Goal: Task Accomplishment & Management: Manage account settings

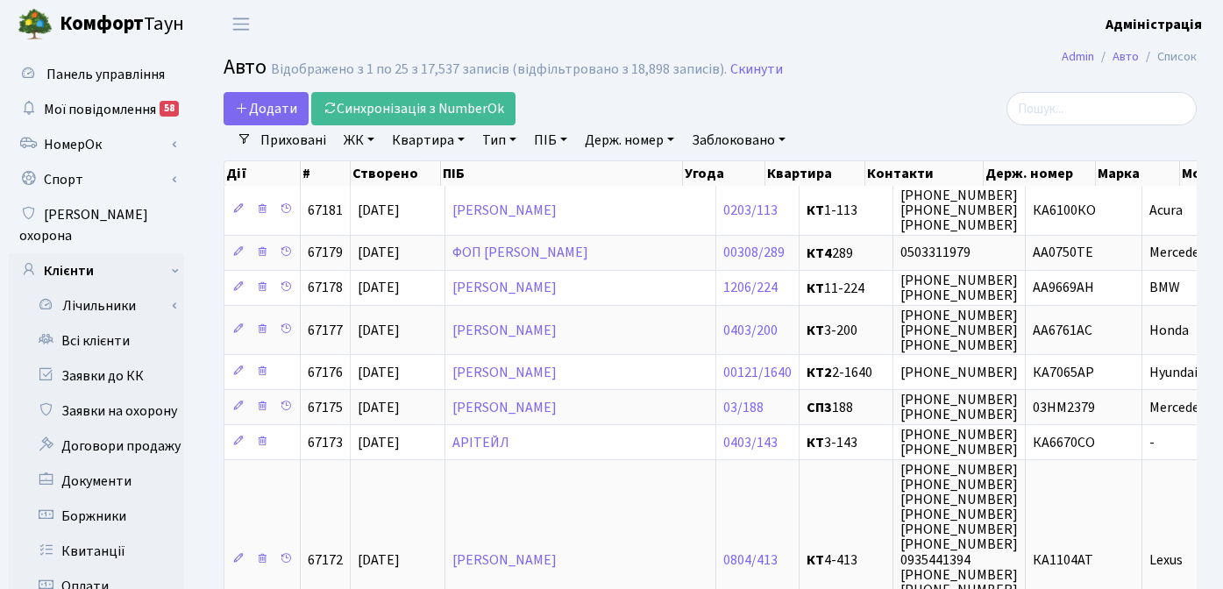
select select "25"
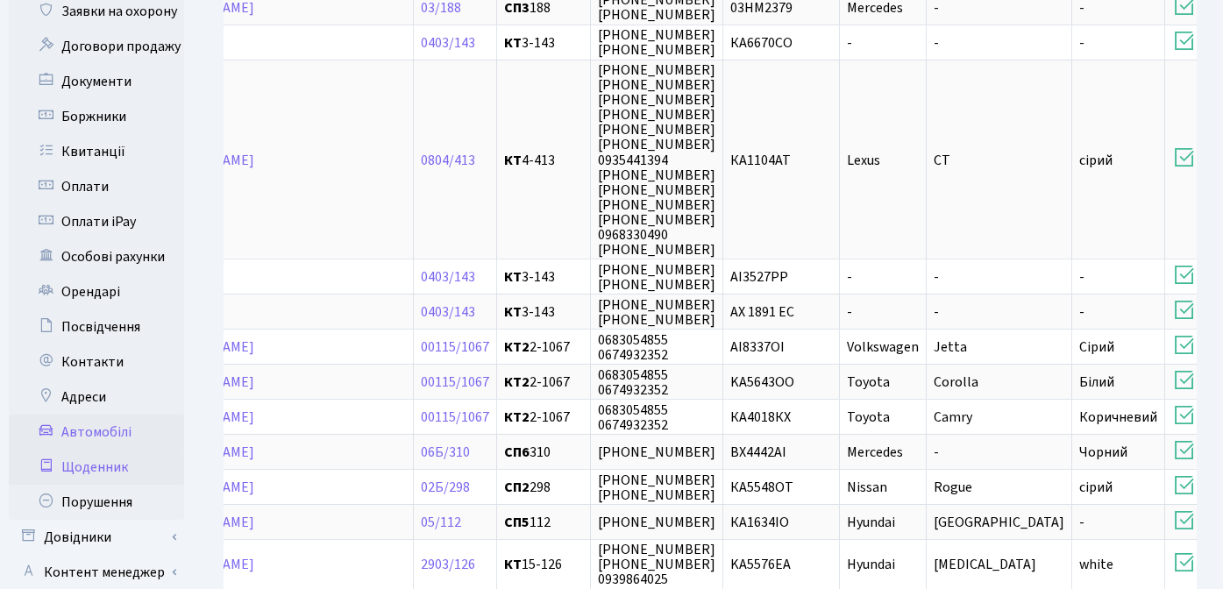
scroll to position [26, 0]
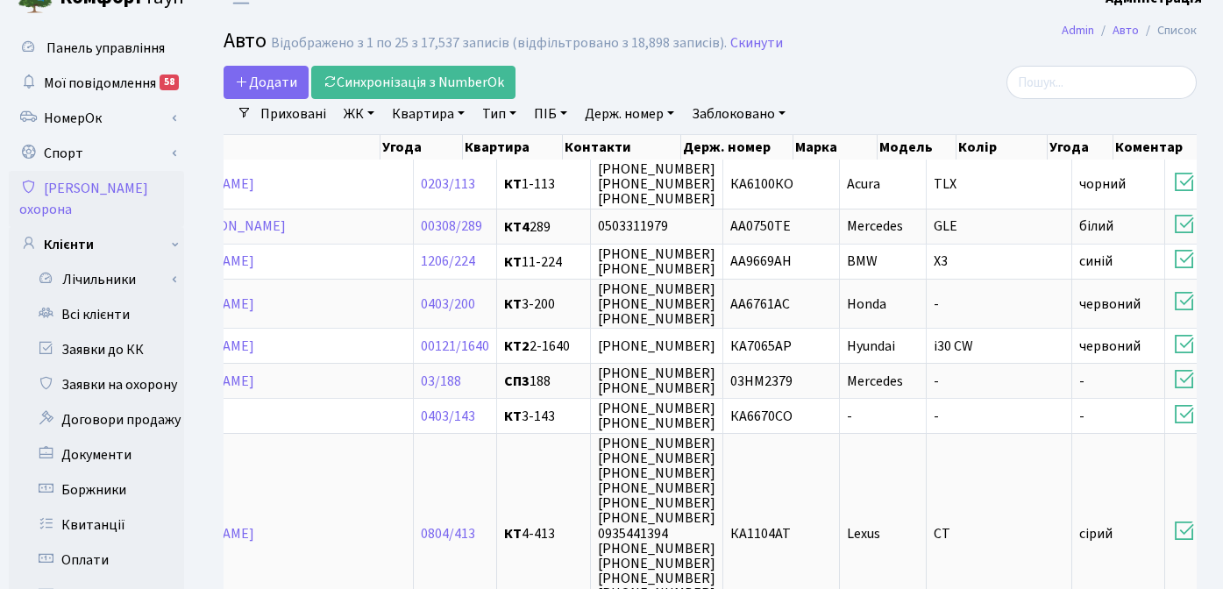
click at [96, 184] on link "[PERSON_NAME] охорона" at bounding box center [96, 199] width 175 height 56
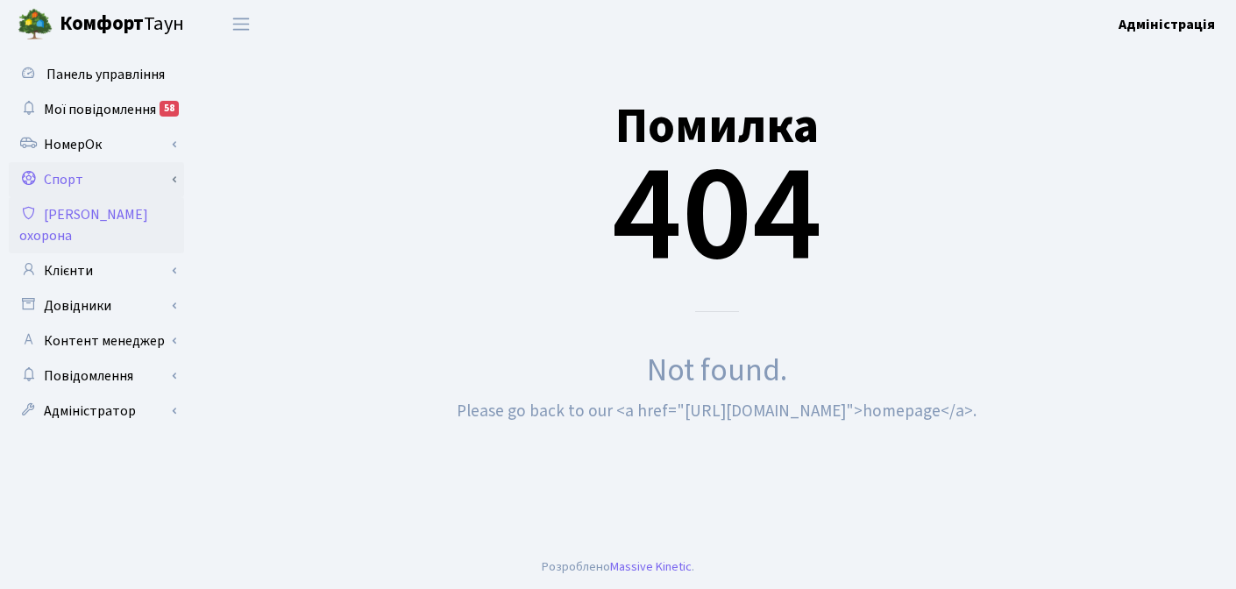
click at [160, 176] on link "Спорт" at bounding box center [96, 179] width 175 height 35
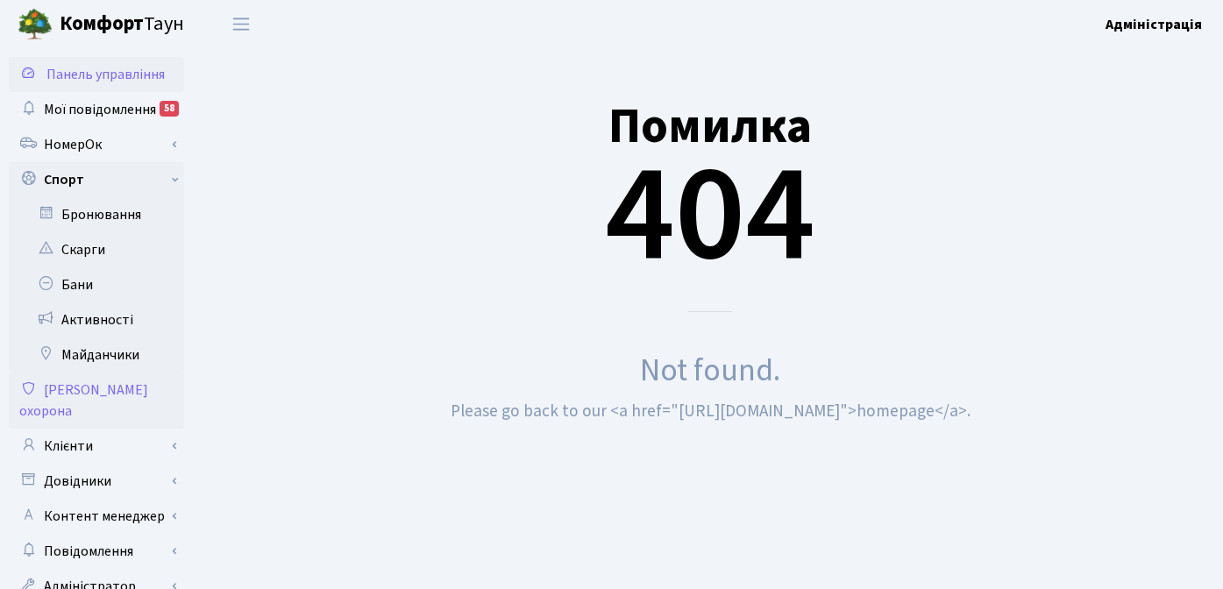
click at [95, 71] on span "Панель управління" at bounding box center [105, 74] width 118 height 19
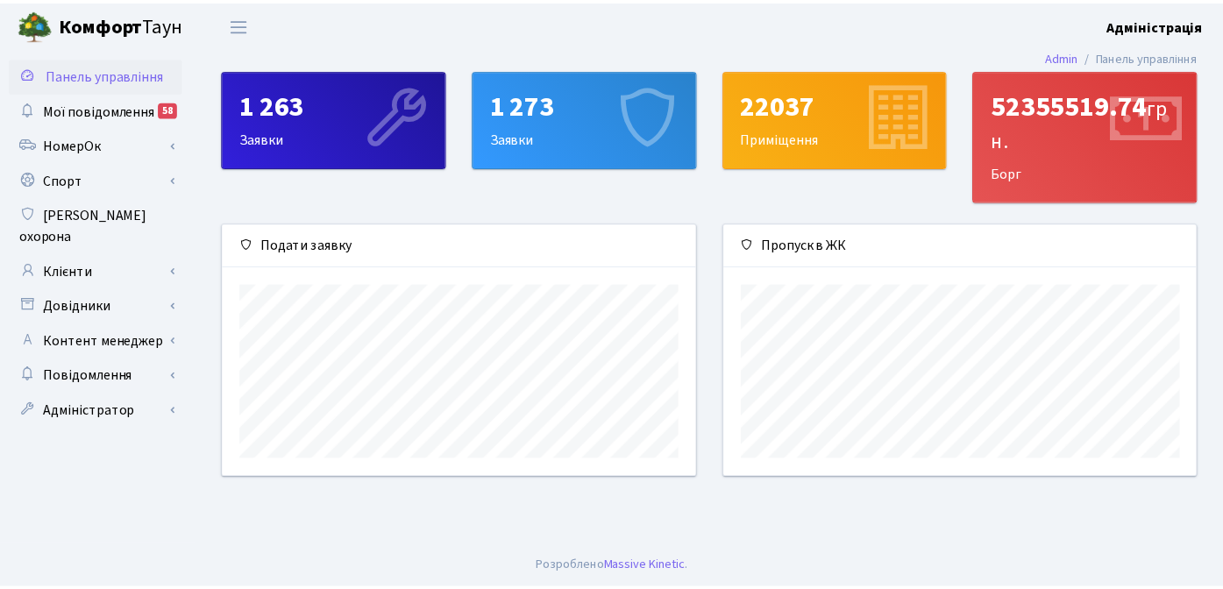
scroll to position [253, 478]
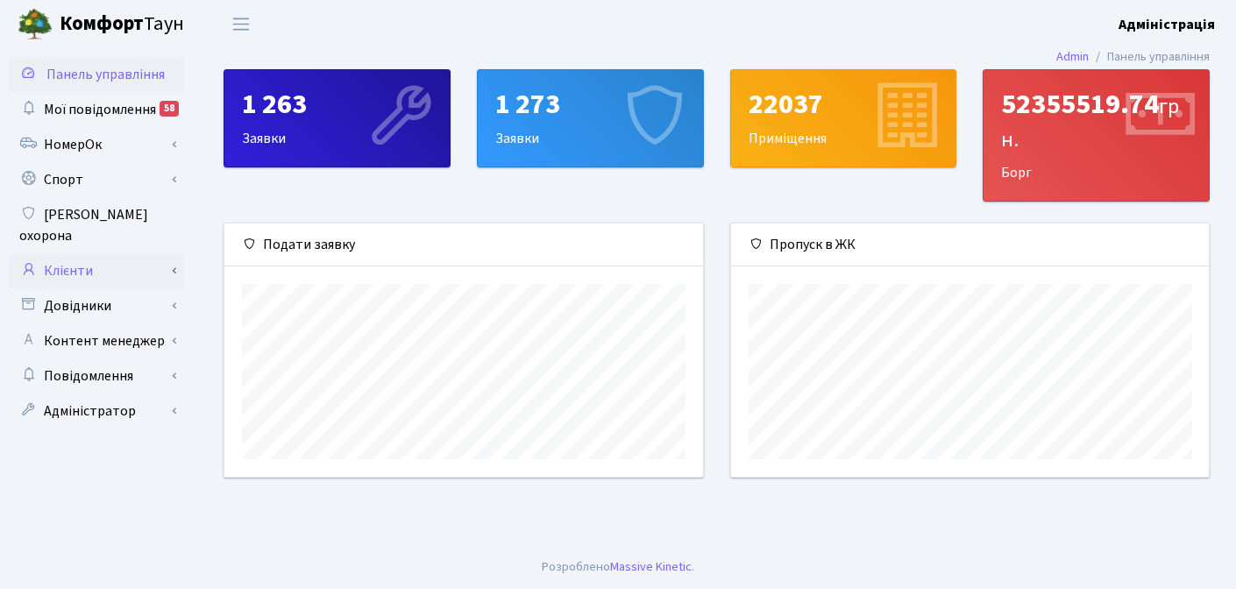
click at [92, 255] on link "Клієнти" at bounding box center [96, 270] width 175 height 35
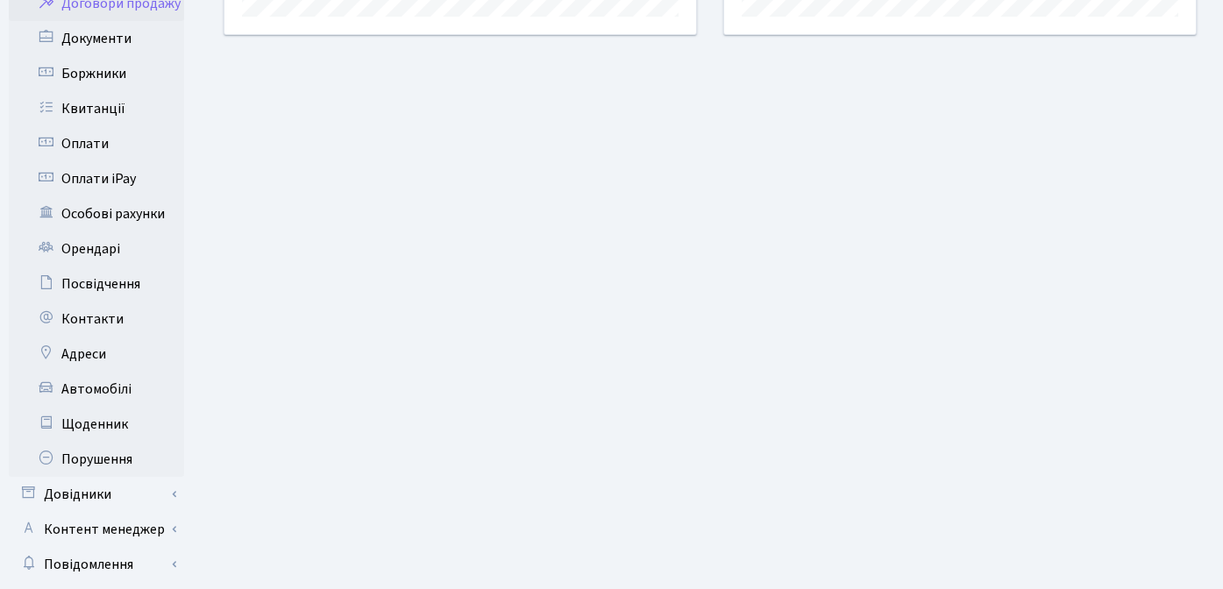
scroll to position [489, 0]
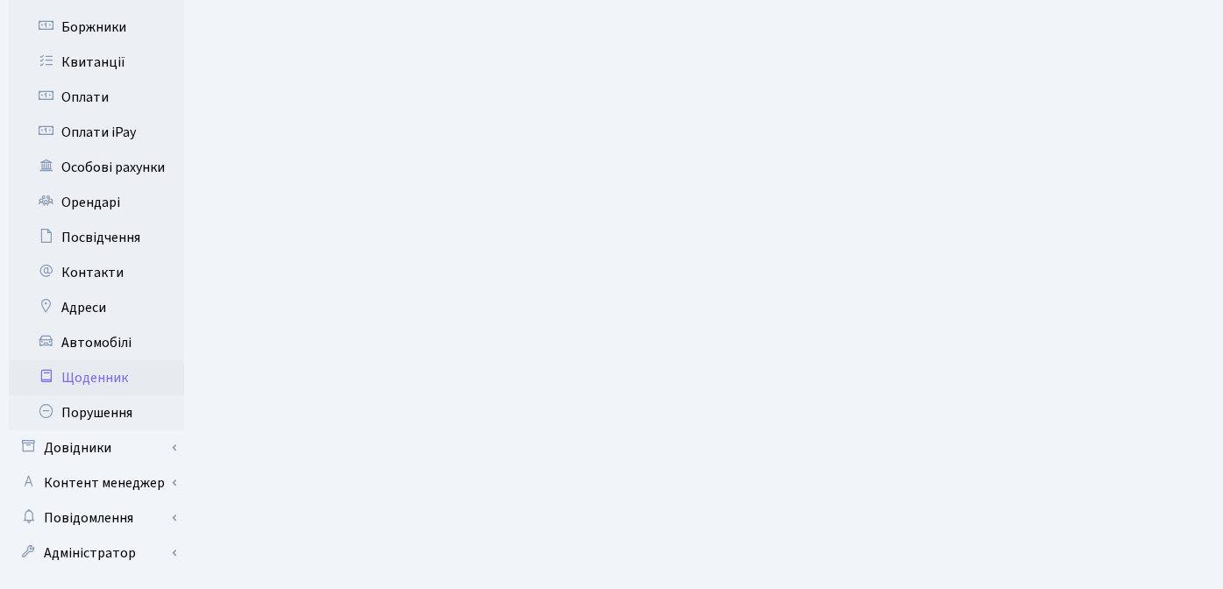
click at [103, 360] on link "Щоденник" at bounding box center [96, 377] width 175 height 35
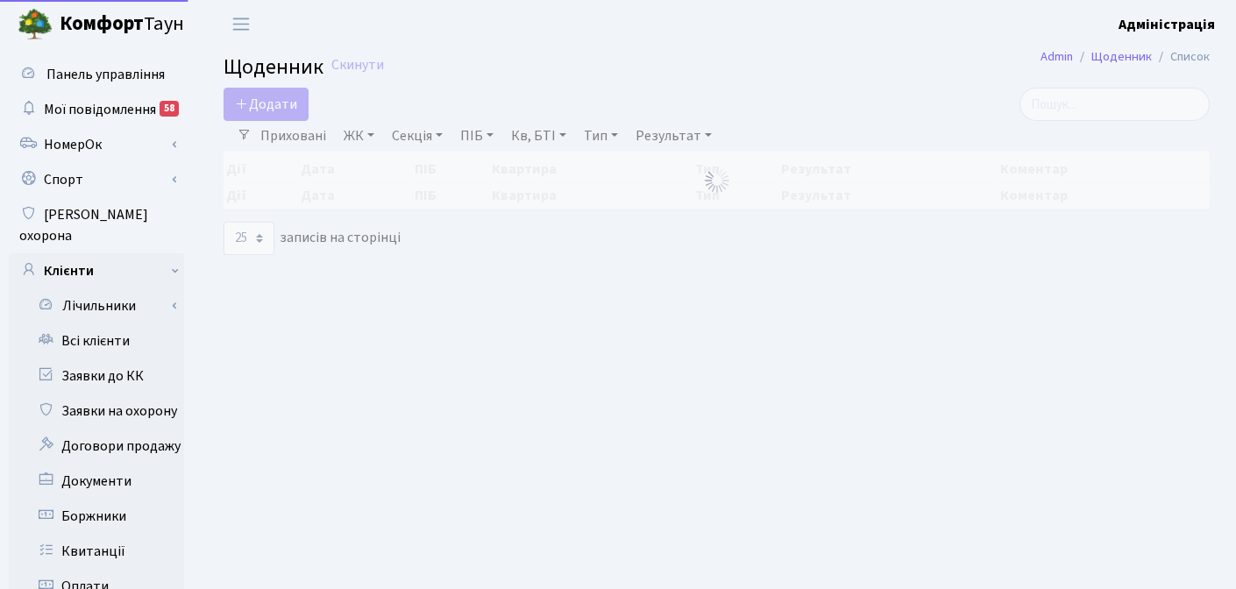
select select "25"
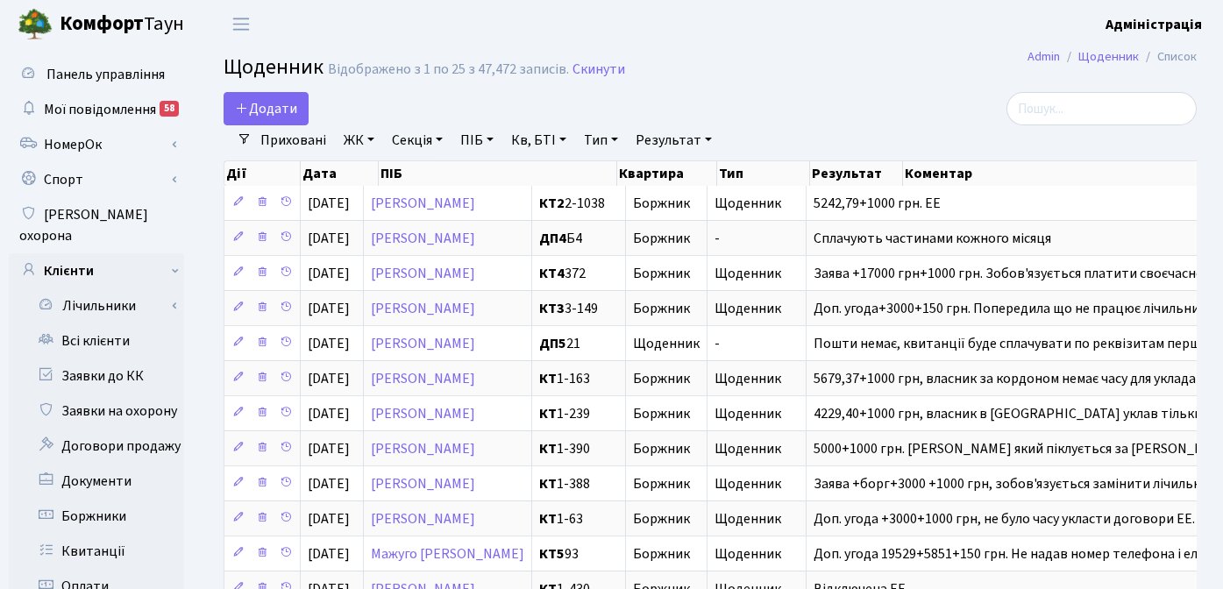
click at [473, 142] on link "ПІБ" at bounding box center [476, 140] width 47 height 30
type input "перцева"
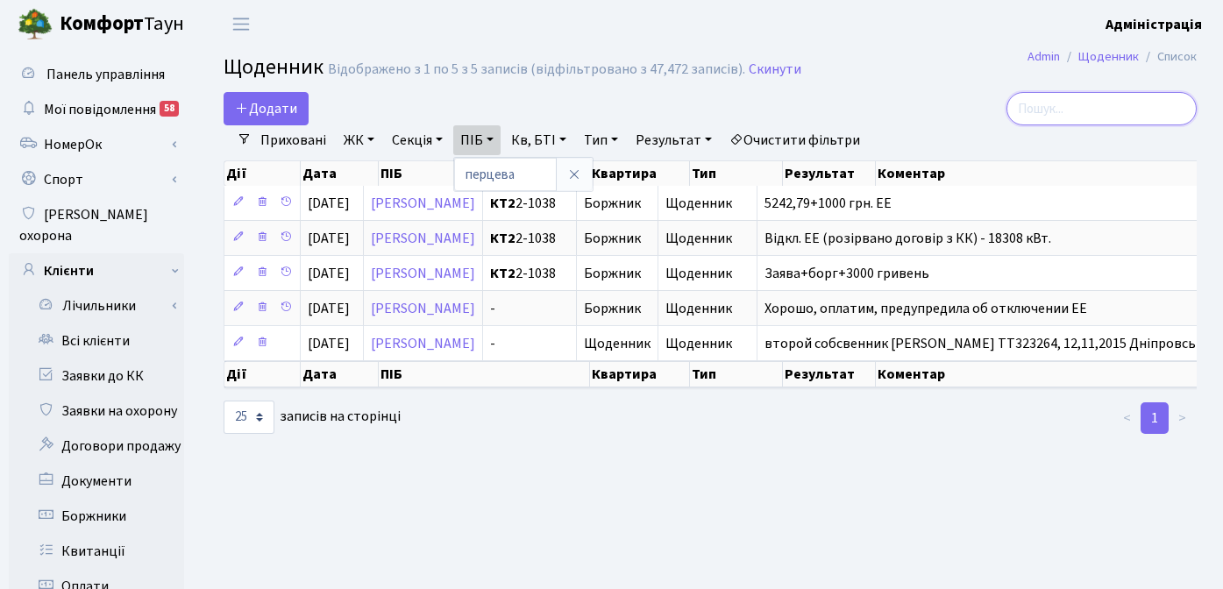
click at [1093, 117] on input "search" at bounding box center [1101, 108] width 190 height 33
type input "перцева"
click at [775, 67] on link "Скинути" at bounding box center [775, 69] width 53 height 17
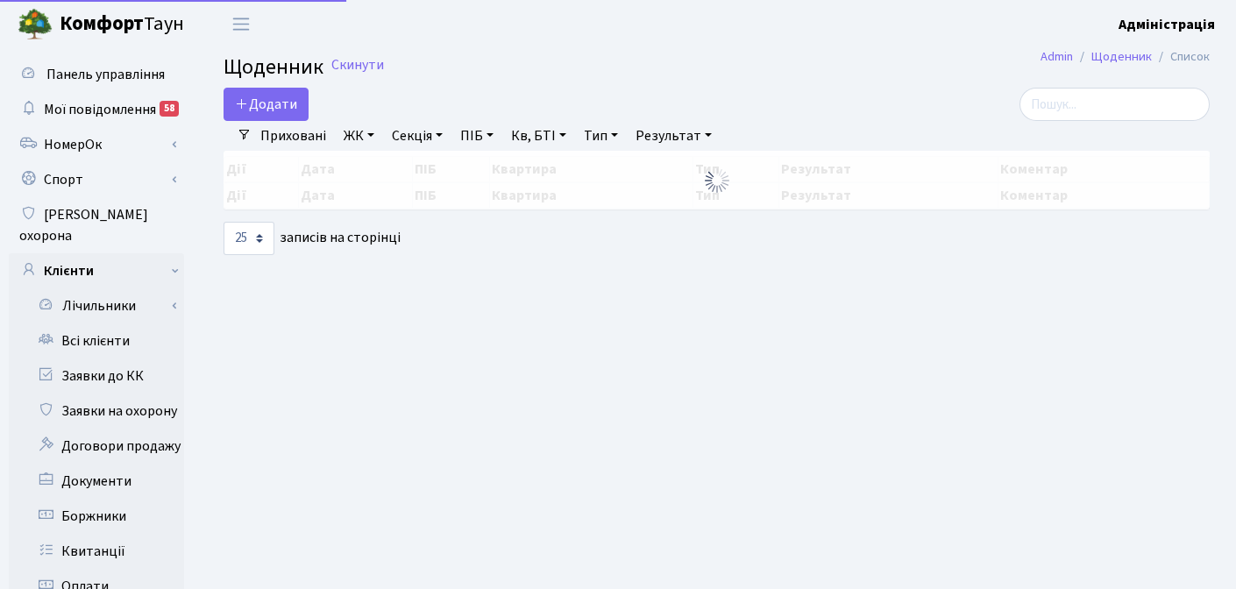
select select "25"
click at [1098, 109] on input "search" at bounding box center [1101, 104] width 190 height 33
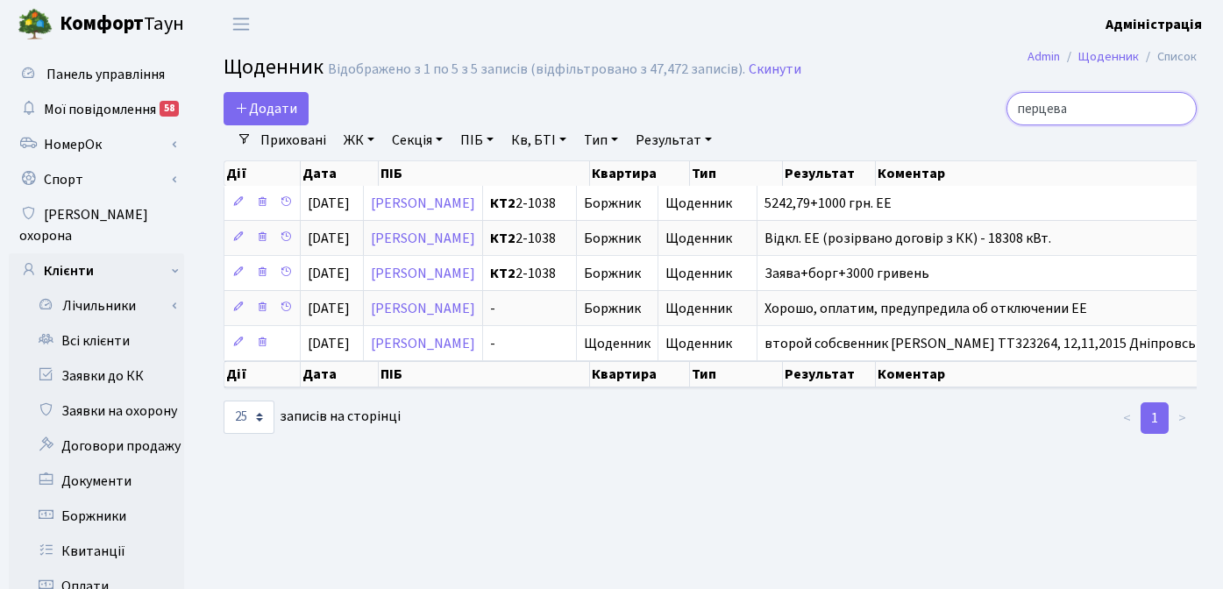
type input "перцева"
click at [1180, 110] on input "перцева" at bounding box center [1101, 108] width 190 height 33
click at [933, 109] on div at bounding box center [1043, 108] width 307 height 33
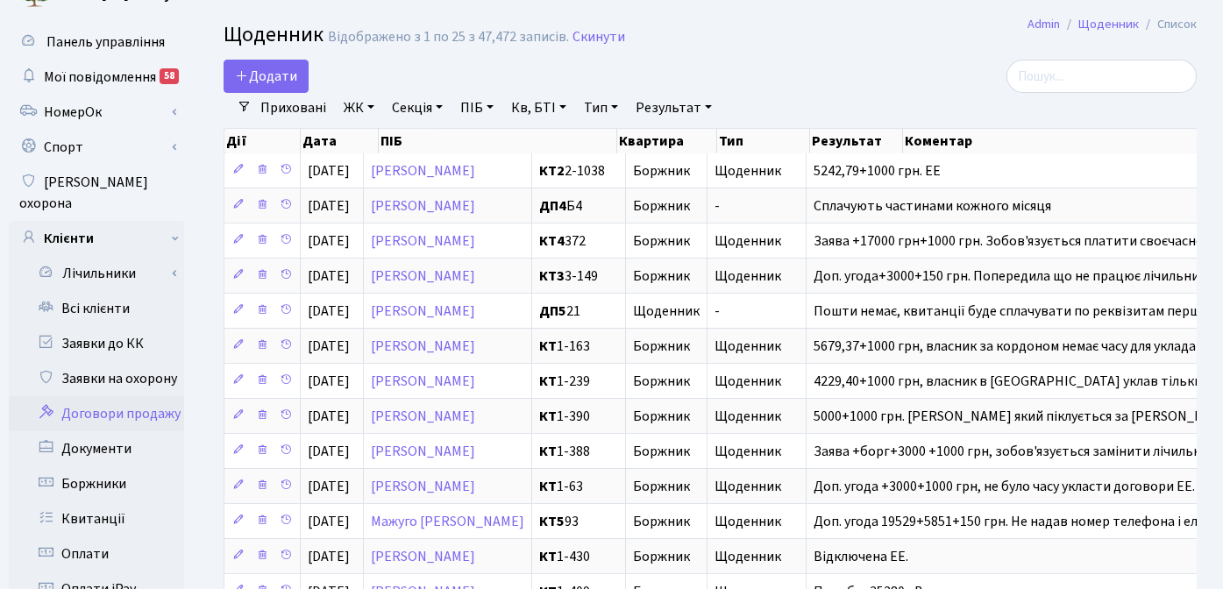
scroll to position [36, 0]
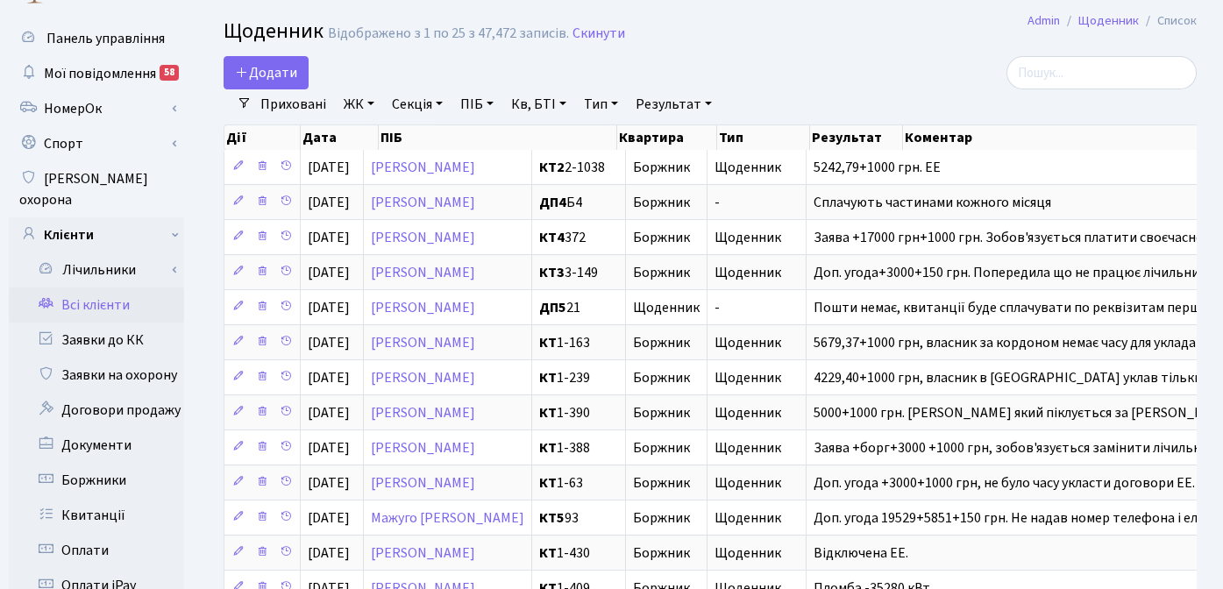
click at [109, 288] on link "Всі клієнти" at bounding box center [96, 305] width 175 height 35
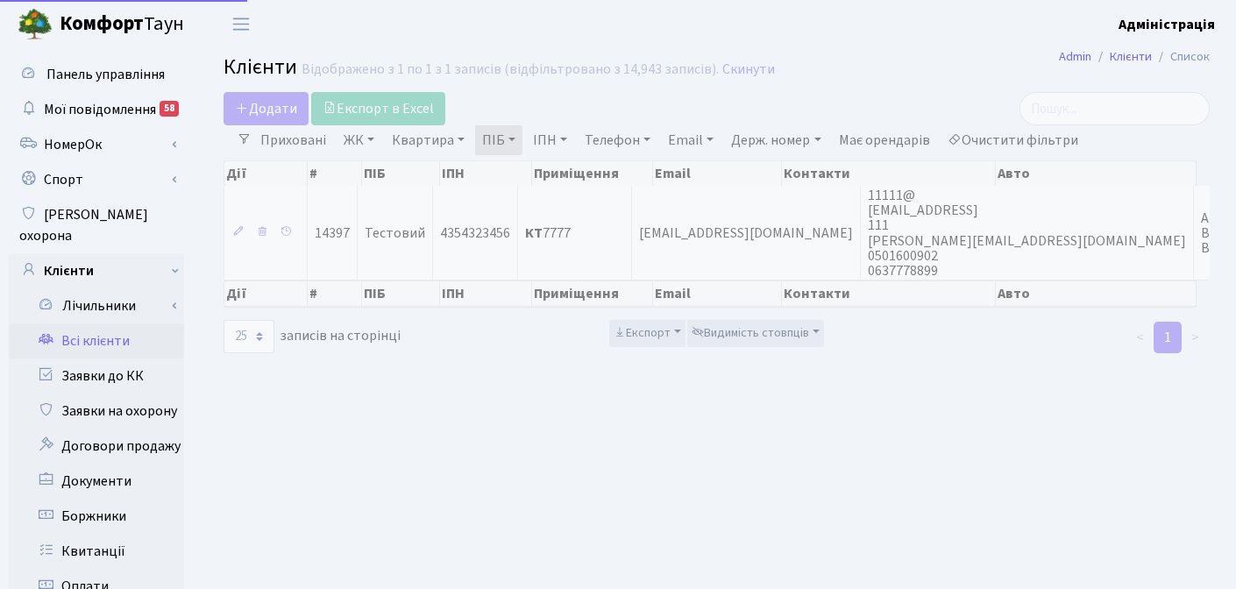
select select "25"
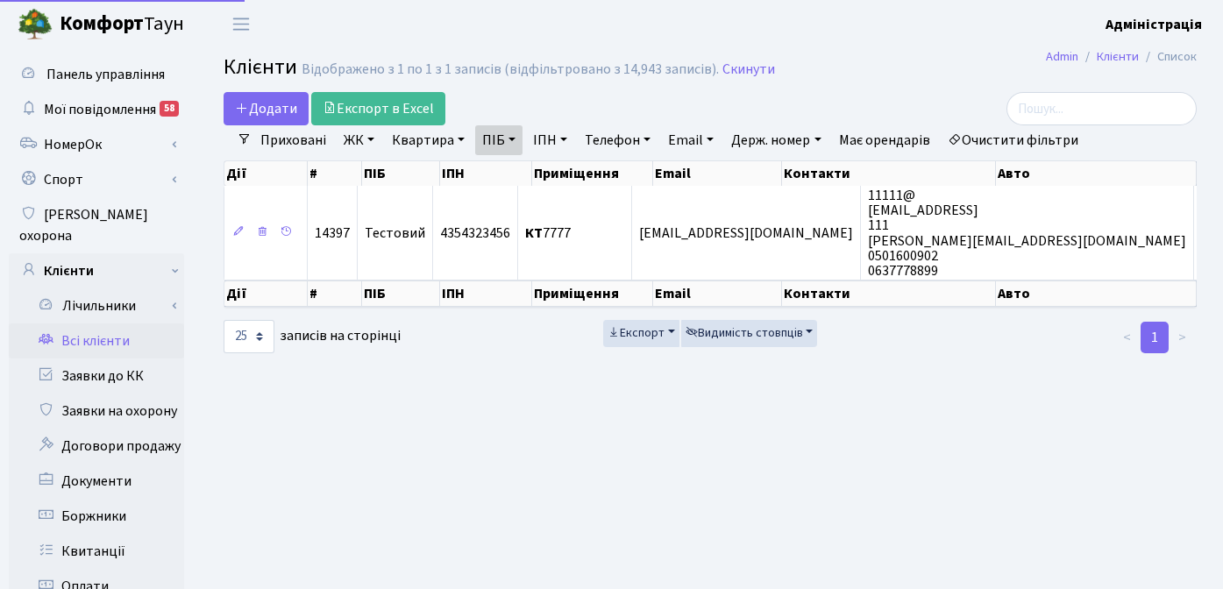
click at [995, 137] on link "Очистити фільтри" at bounding box center [1013, 140] width 145 height 30
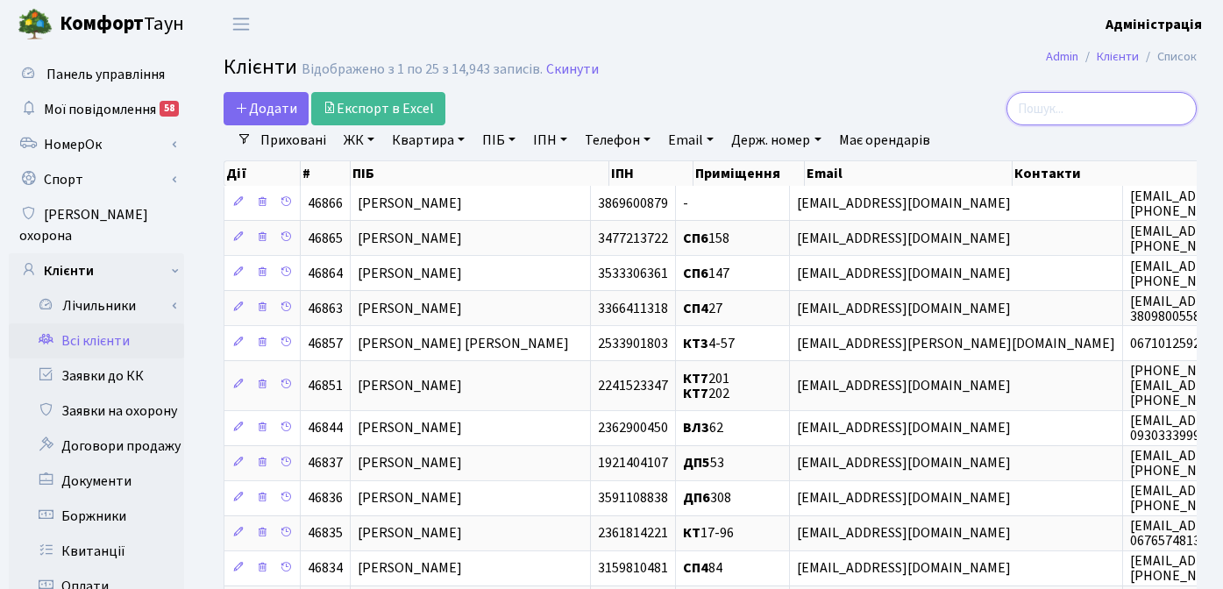
click at [1106, 103] on input "search" at bounding box center [1101, 108] width 190 height 33
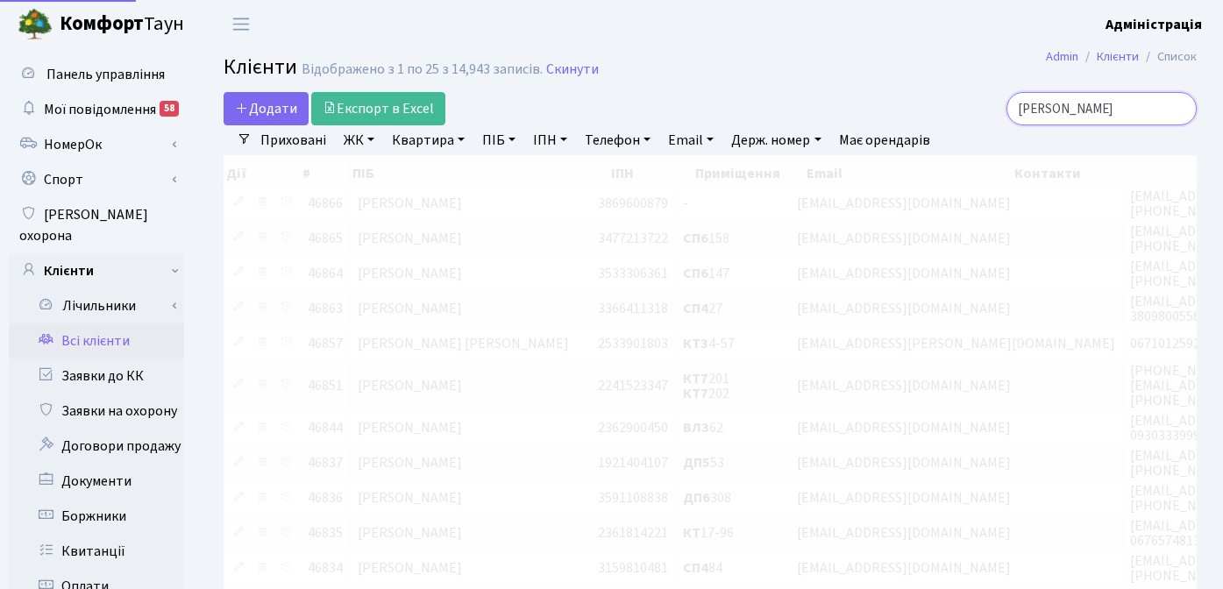
type input "прокопенко"
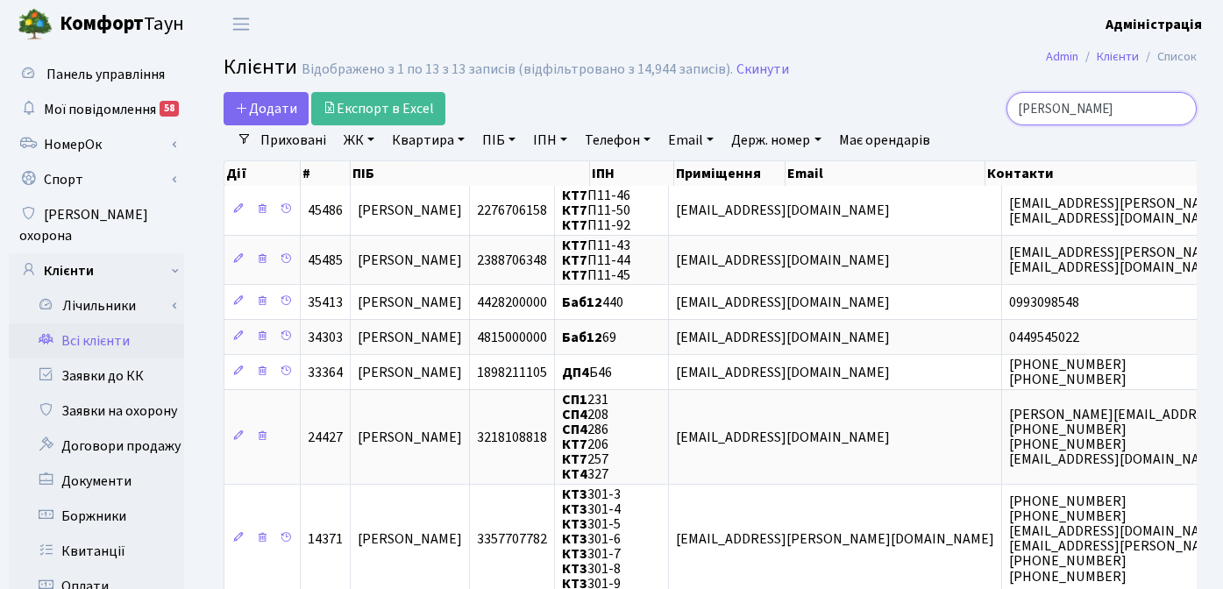
click at [1179, 116] on input "прокопенко" at bounding box center [1101, 108] width 190 height 33
click at [1180, 110] on input "прокопенко" at bounding box center [1101, 108] width 190 height 33
click at [885, 97] on div at bounding box center [1043, 108] width 333 height 33
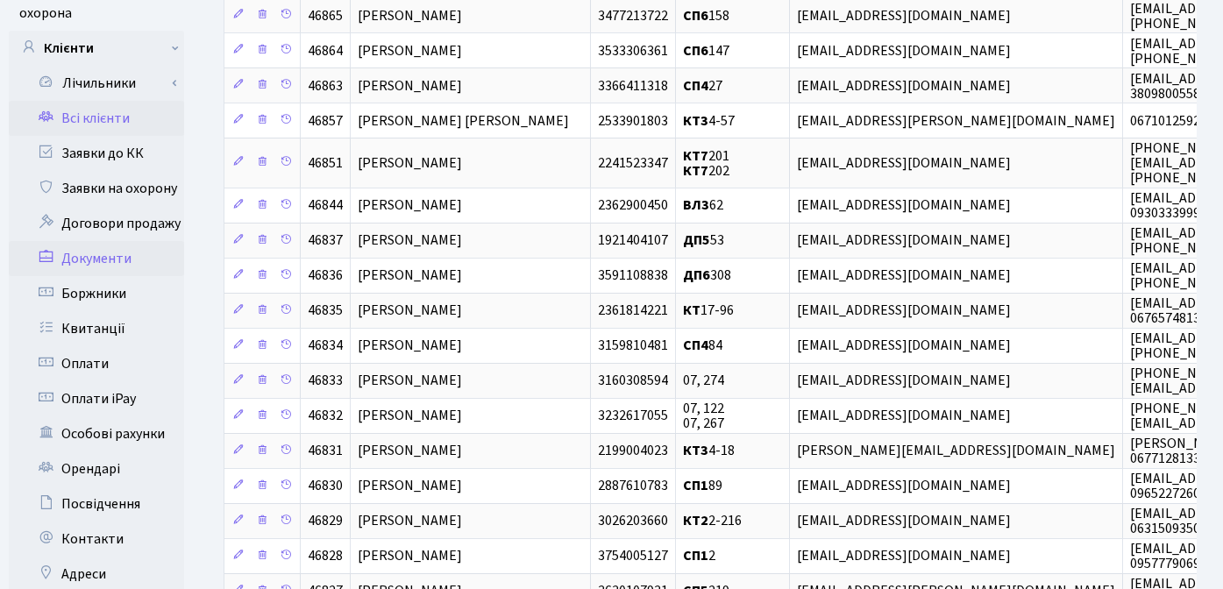
scroll to position [421, 0]
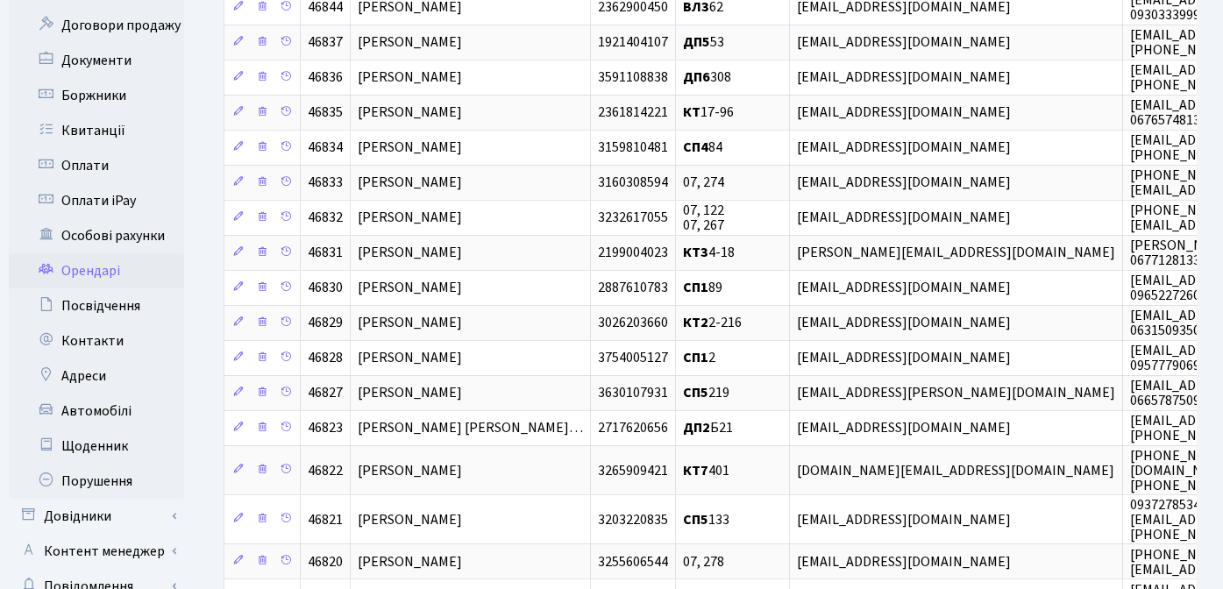
click at [107, 260] on link "Орендарі" at bounding box center [96, 270] width 175 height 35
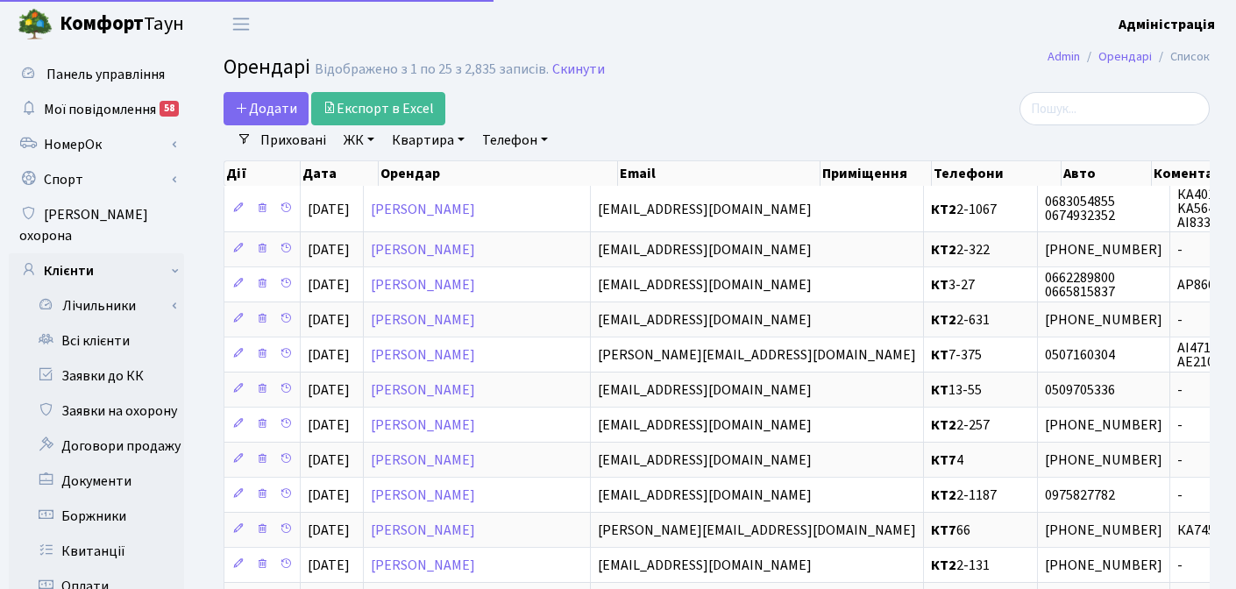
select select "25"
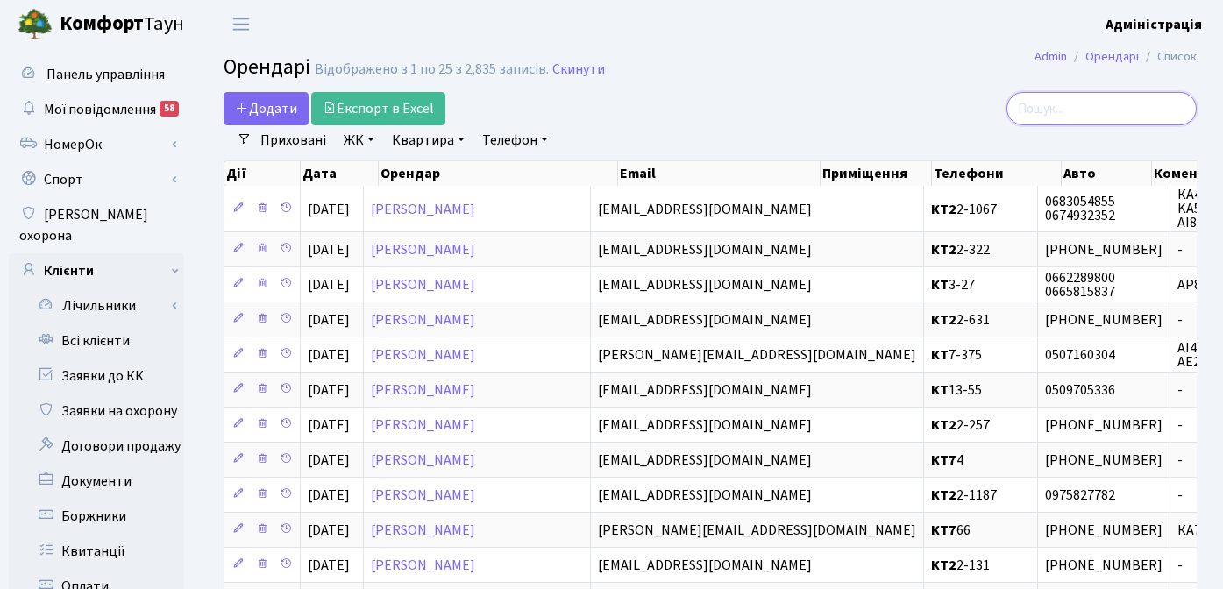
click at [1103, 110] on input "search" at bounding box center [1101, 108] width 190 height 33
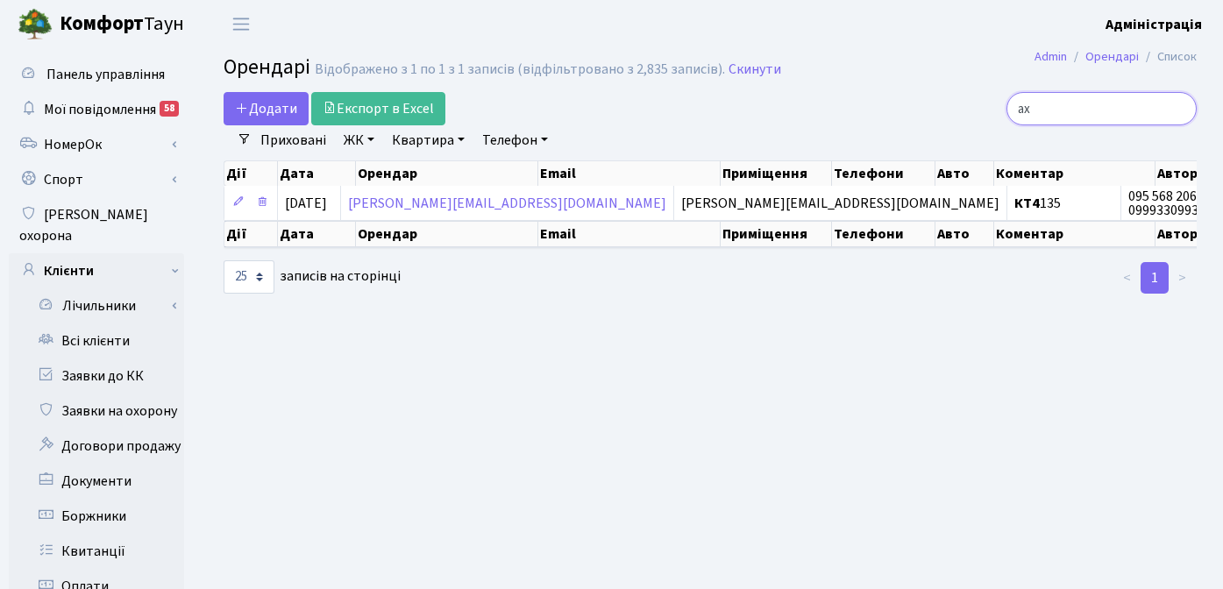
type input "а"
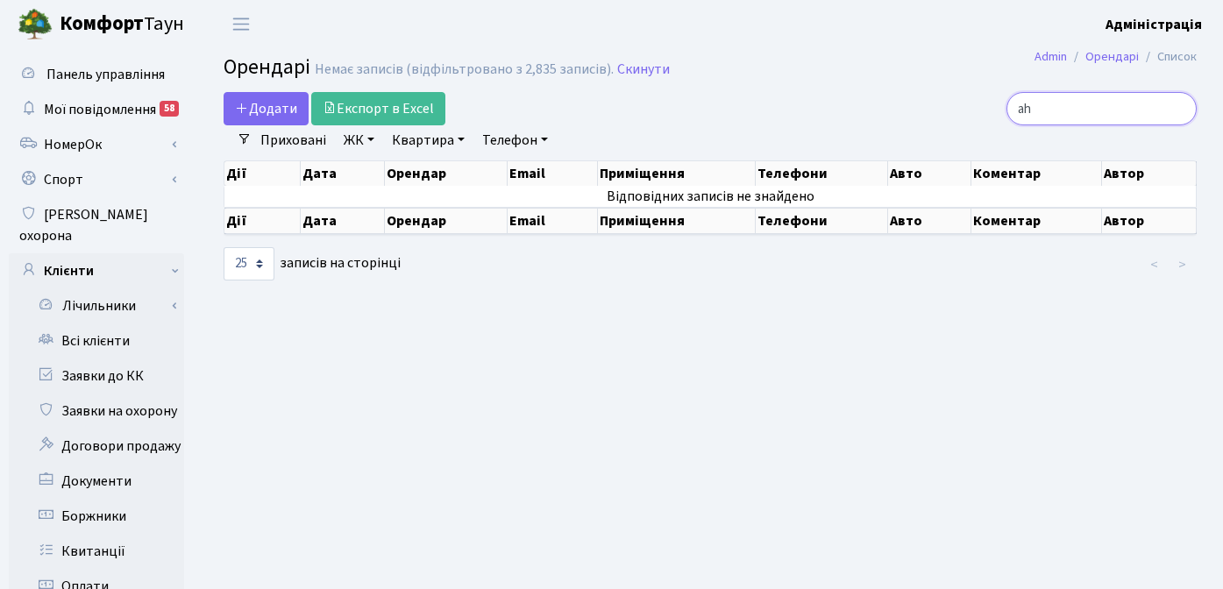
type input "a"
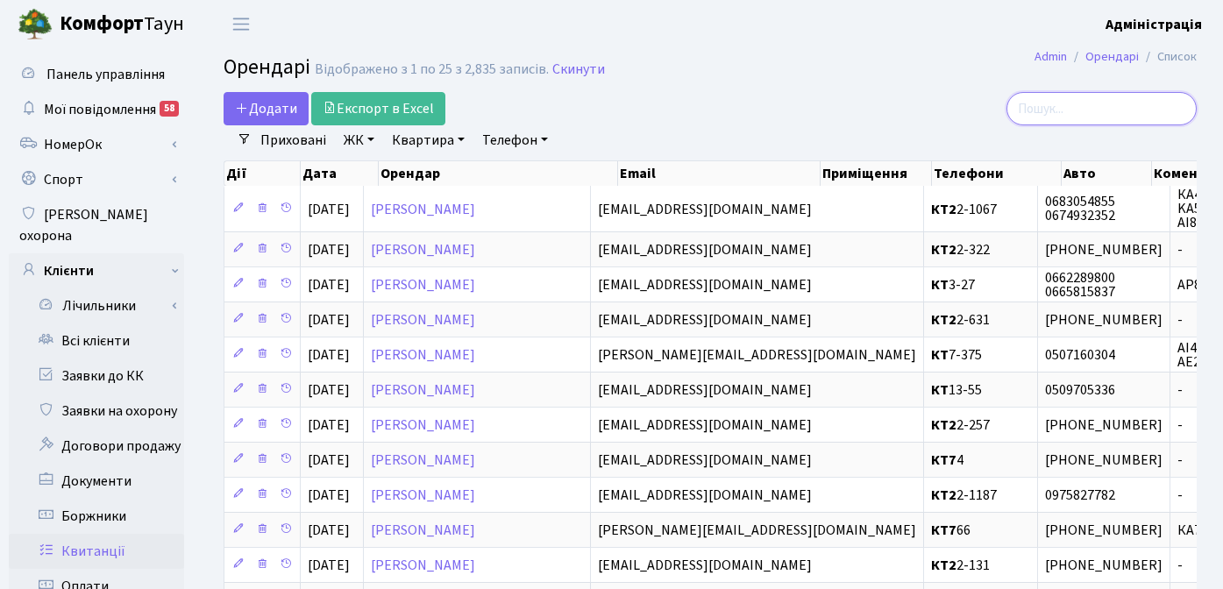
scroll to position [616, 0]
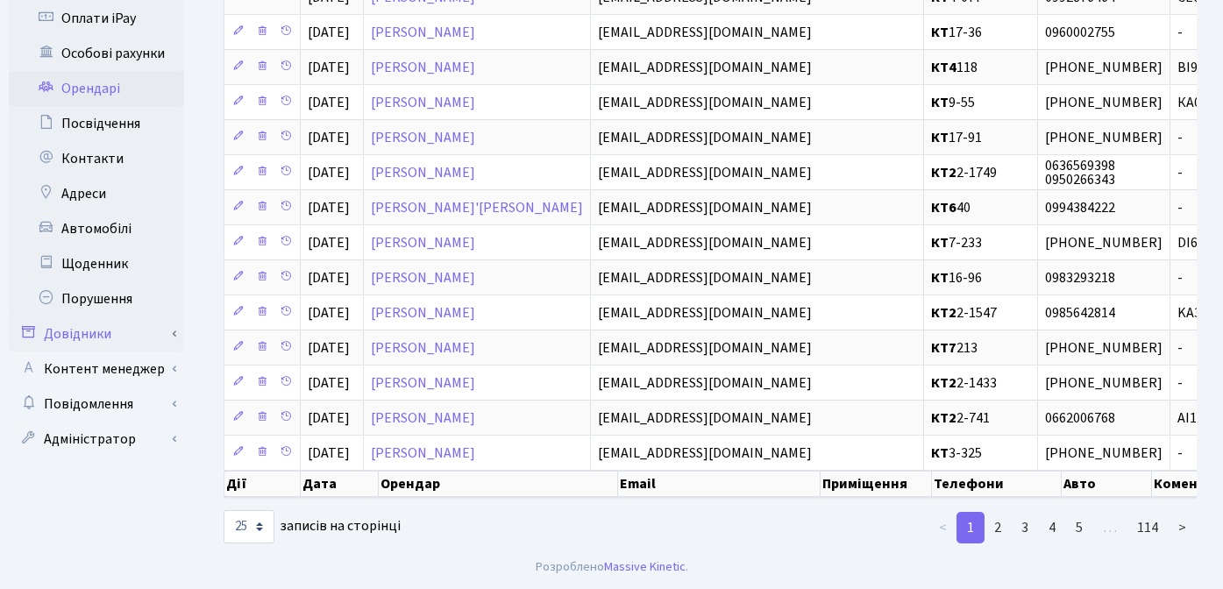
click at [99, 316] on link "Довідники" at bounding box center [96, 333] width 175 height 35
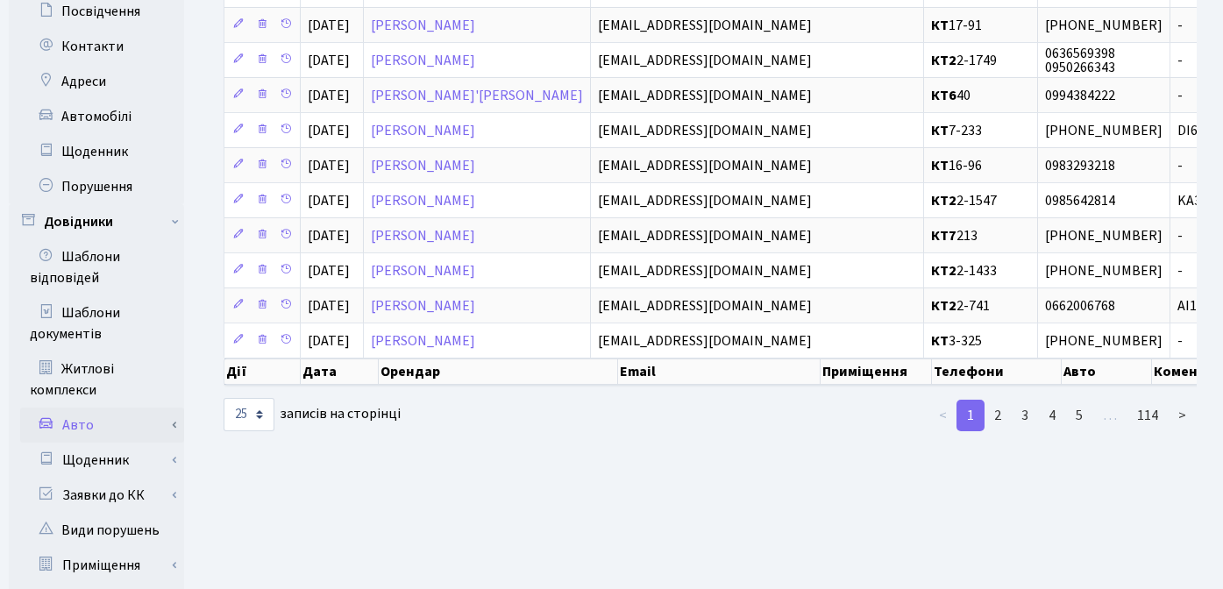
scroll to position [763, 0]
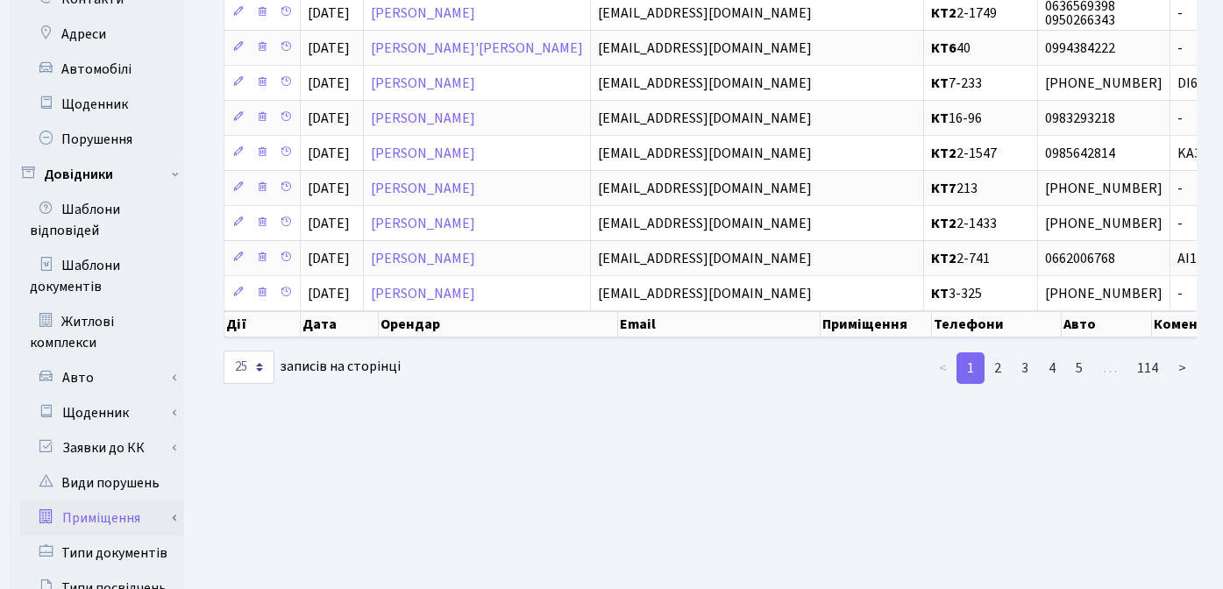
click at [124, 501] on link "Приміщення" at bounding box center [102, 518] width 164 height 35
click at [122, 536] on link "Всі приміщення" at bounding box center [102, 553] width 164 height 35
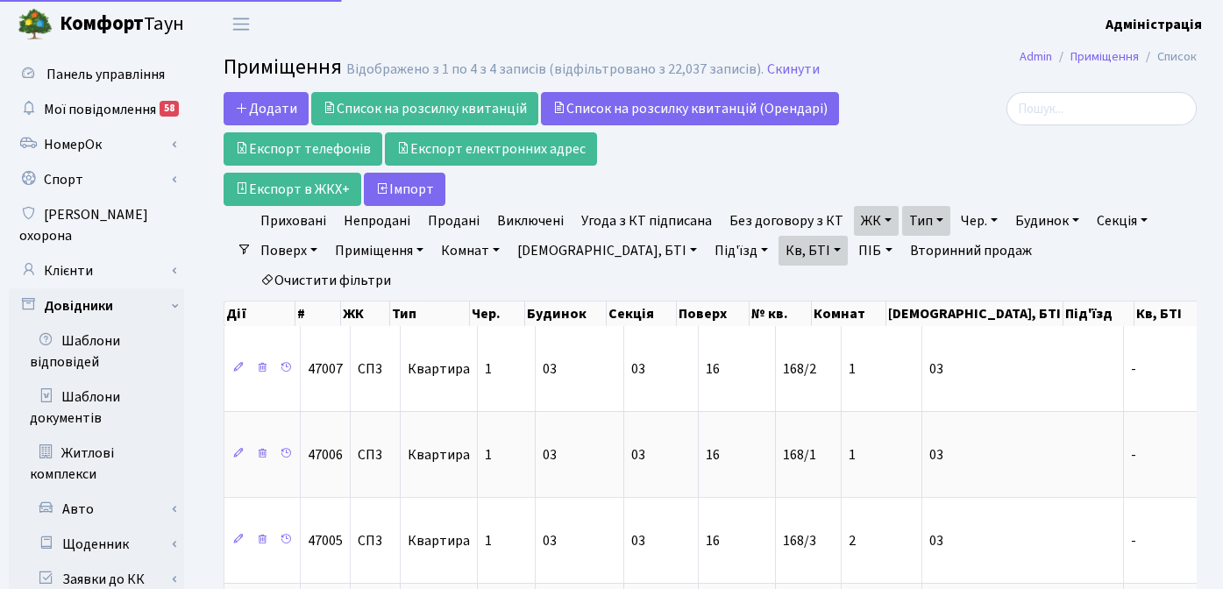
select select "25"
click at [398, 266] on link "Очистити фільтри" at bounding box center [325, 281] width 145 height 30
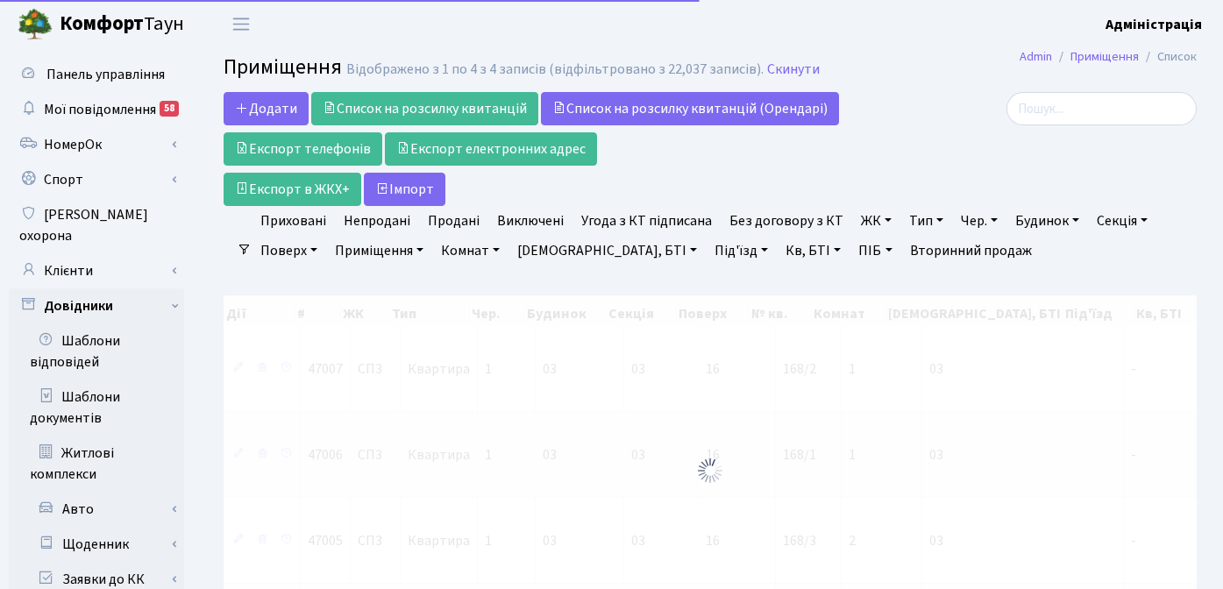
click at [920, 218] on link "Тип" at bounding box center [926, 221] width 48 height 30
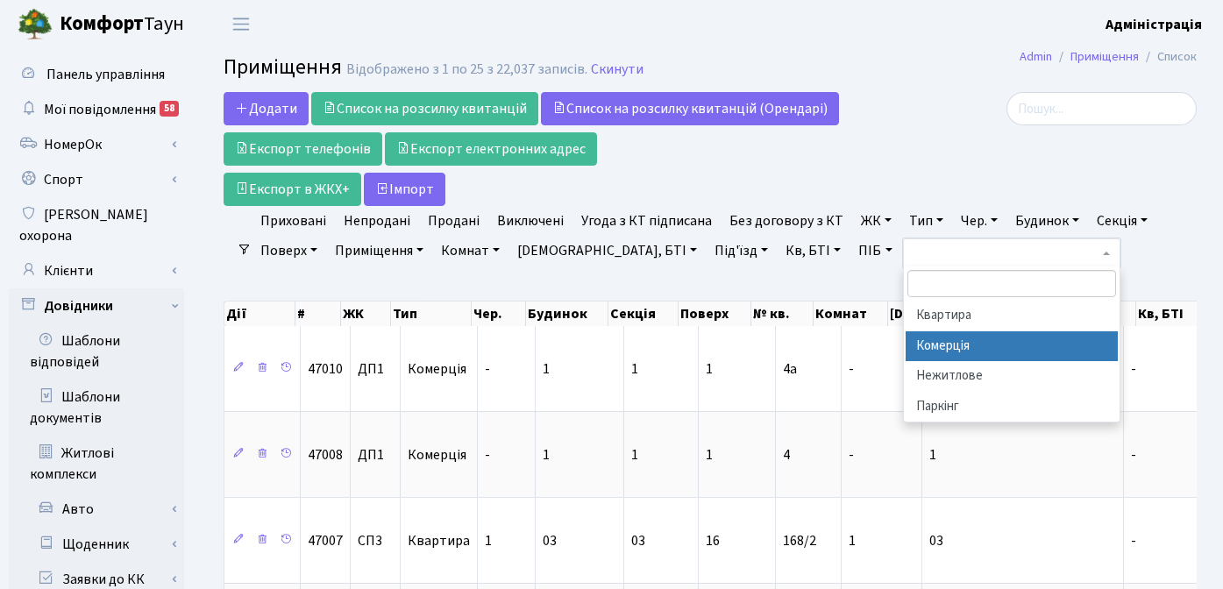
click at [949, 346] on li "Комерція" at bounding box center [1012, 346] width 212 height 31
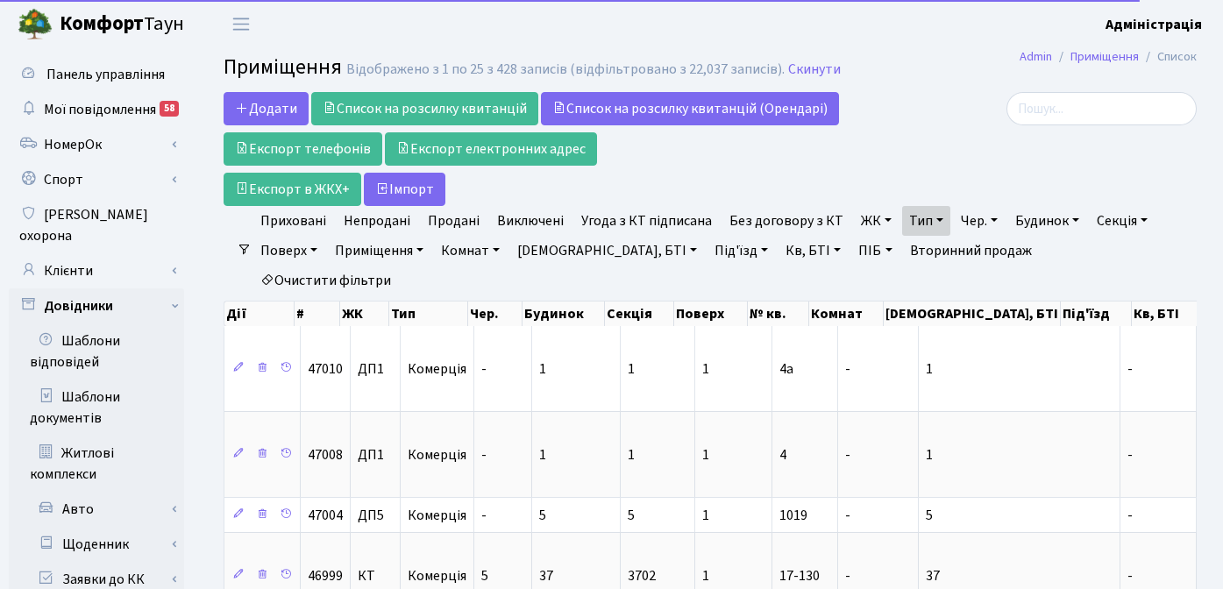
click at [856, 216] on link "ЖК" at bounding box center [876, 221] width 45 height 30
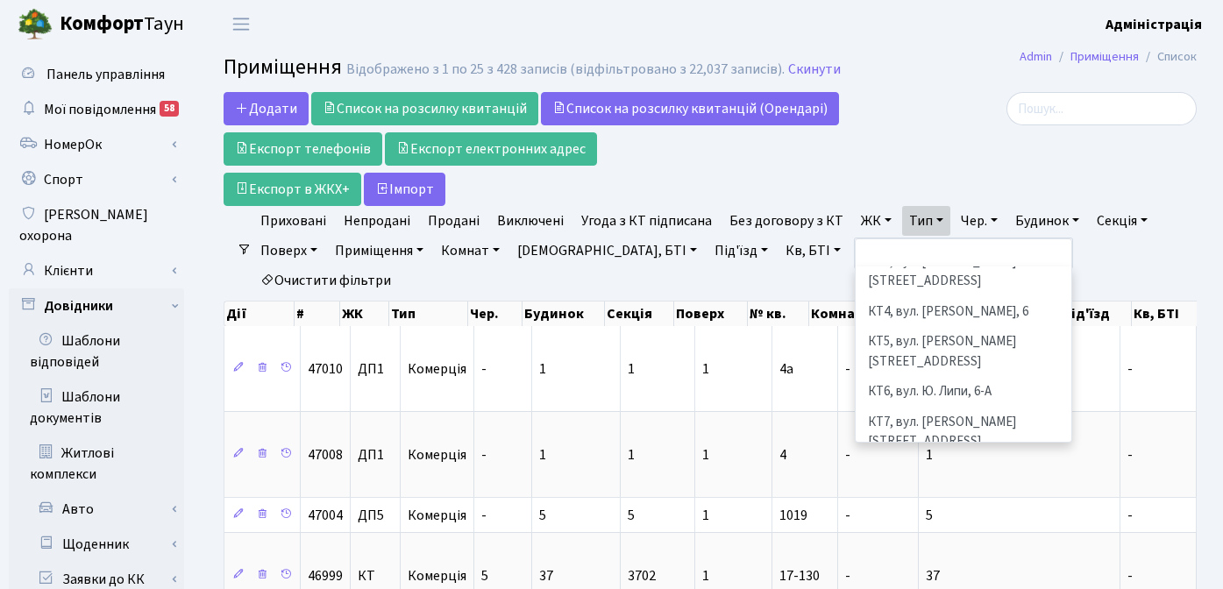
scroll to position [132, 0]
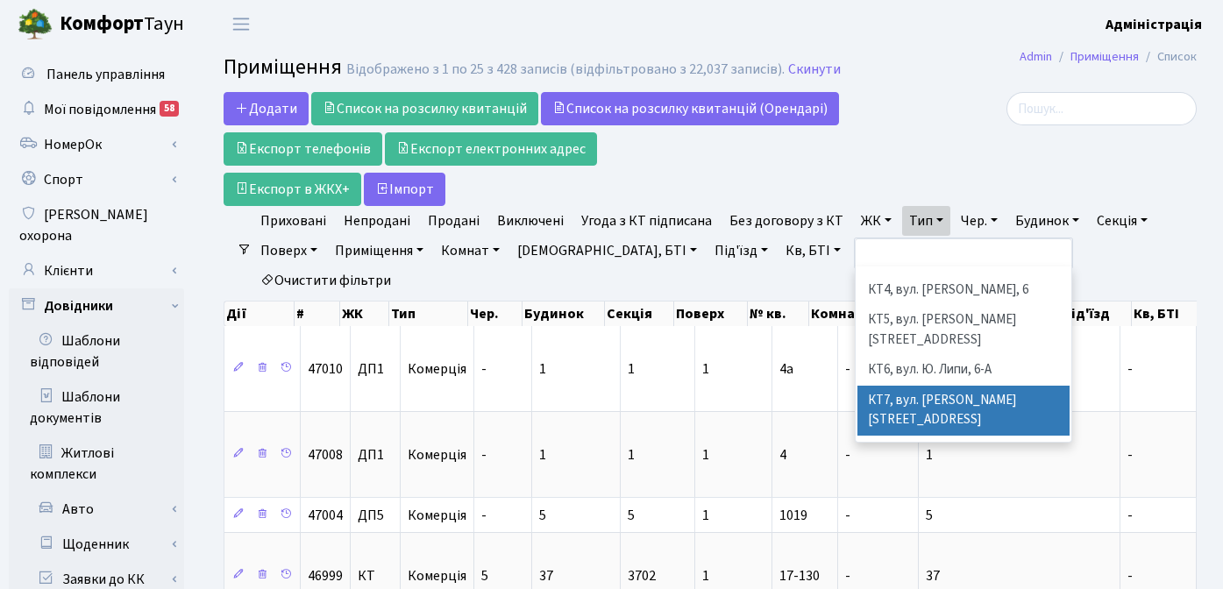
click at [937, 386] on li "КТ7, вул. [PERSON_NAME][STREET_ADDRESS]" at bounding box center [963, 411] width 212 height 50
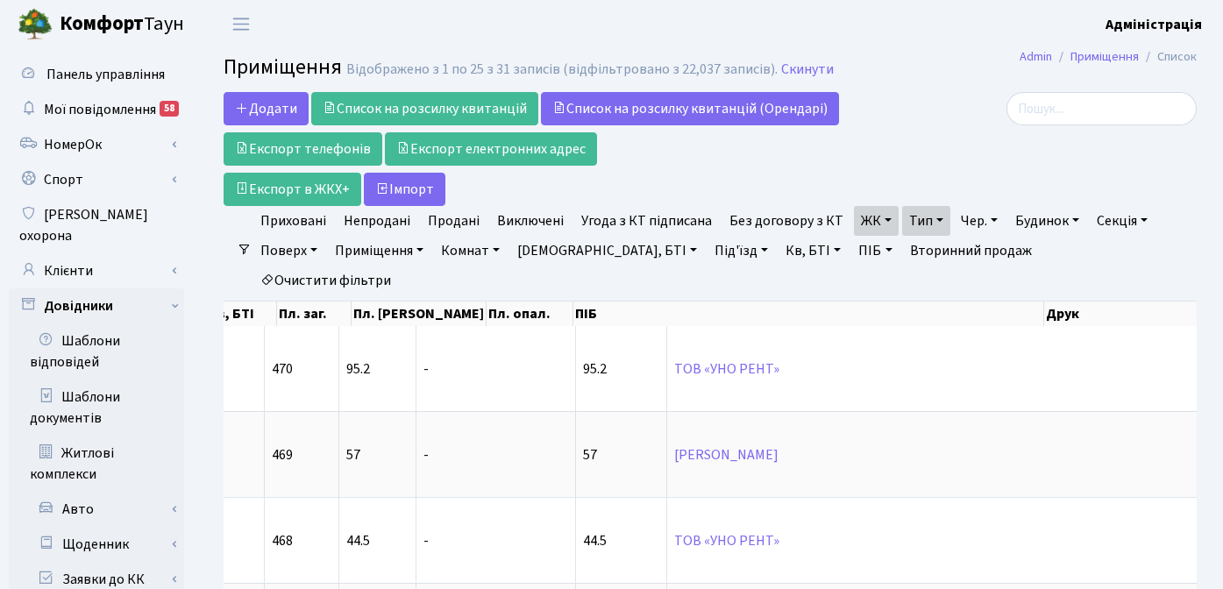
click at [398, 266] on link "Очистити фільтри" at bounding box center [325, 281] width 145 height 30
select select
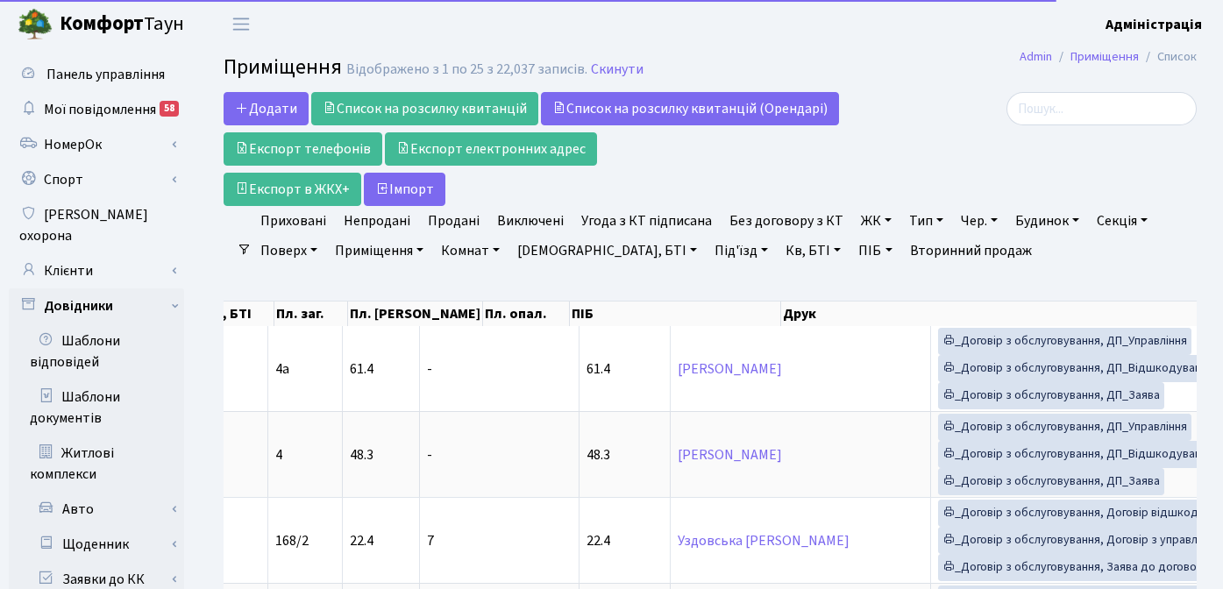
click at [862, 209] on link "ЖК" at bounding box center [876, 221] width 45 height 30
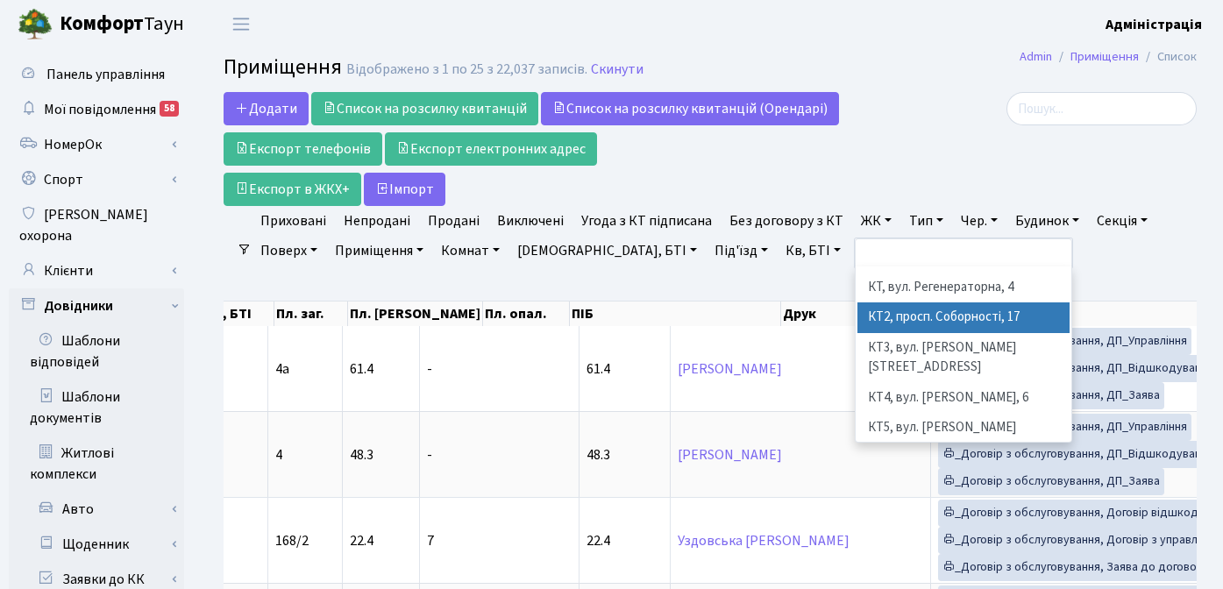
scroll to position [75, 0]
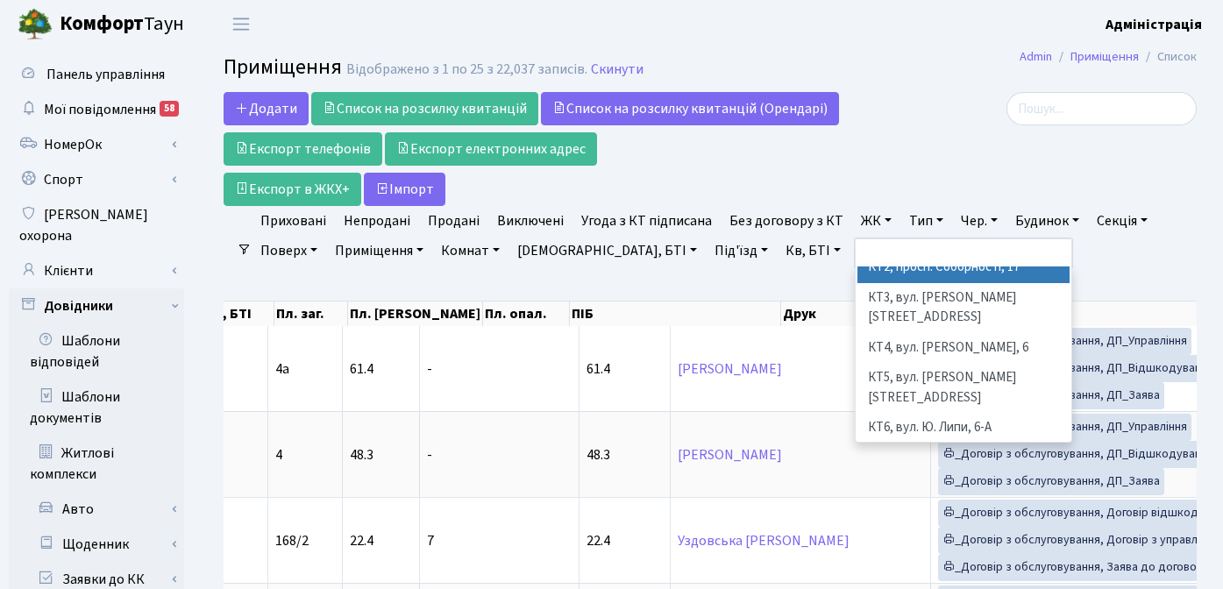
click at [903, 363] on li "КТ5, вул. Березнева, 14Б" at bounding box center [963, 388] width 212 height 50
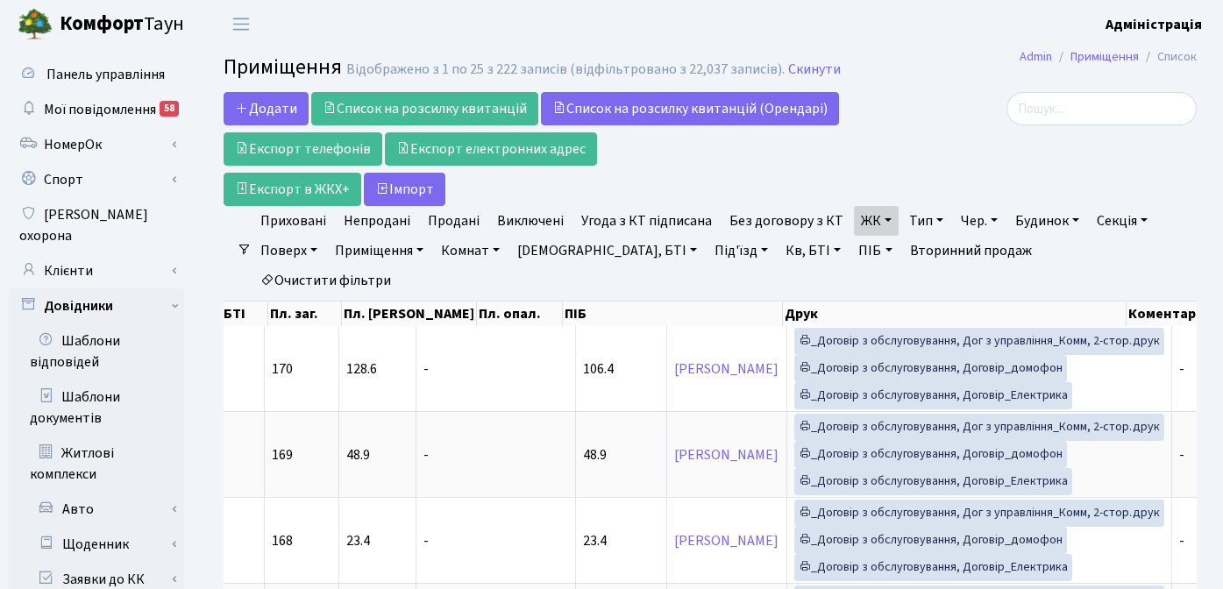
click at [911, 221] on link "Тип" at bounding box center [926, 221] width 48 height 30
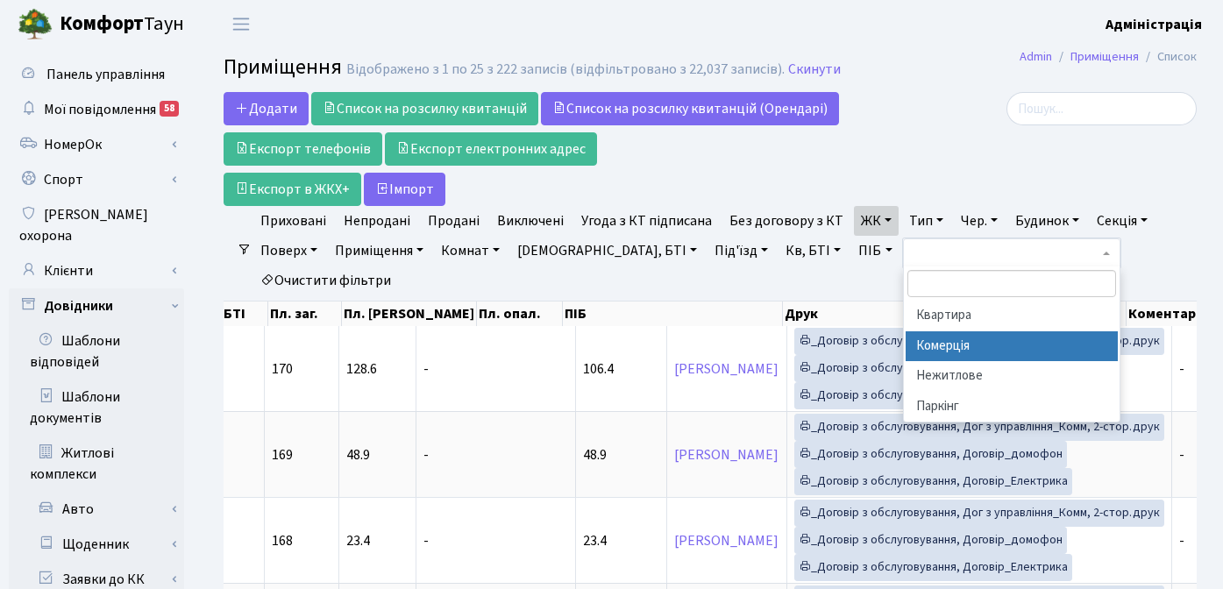
click at [933, 342] on li "Комерція" at bounding box center [1012, 346] width 212 height 31
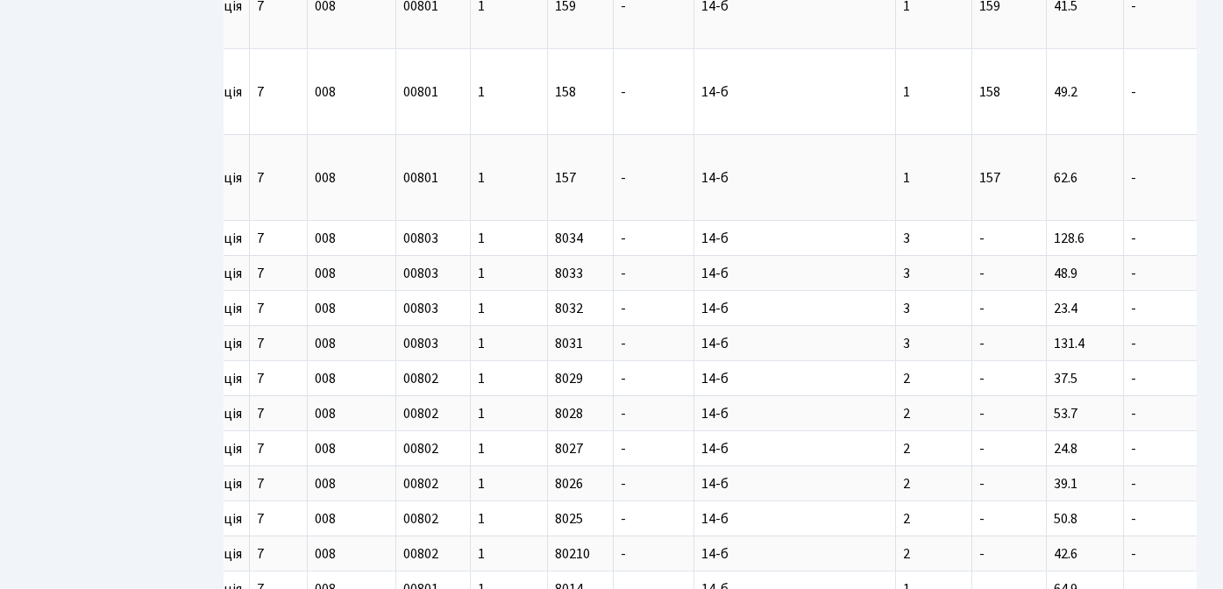
scroll to position [0, 203]
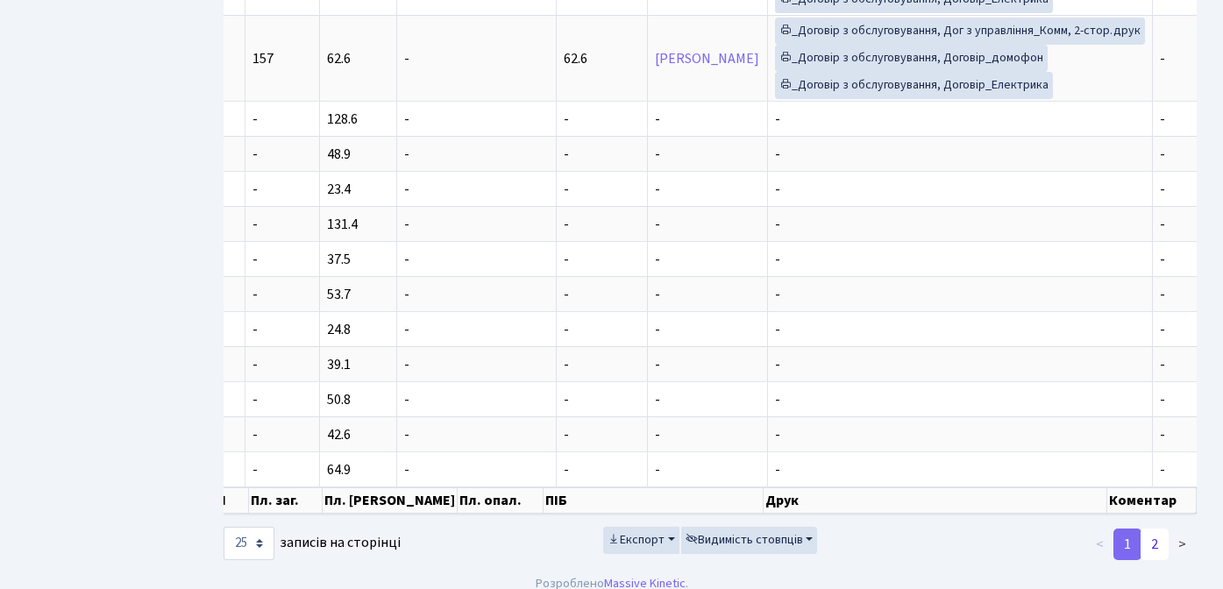
click at [1155, 529] on link "2" at bounding box center [1155, 545] width 28 height 32
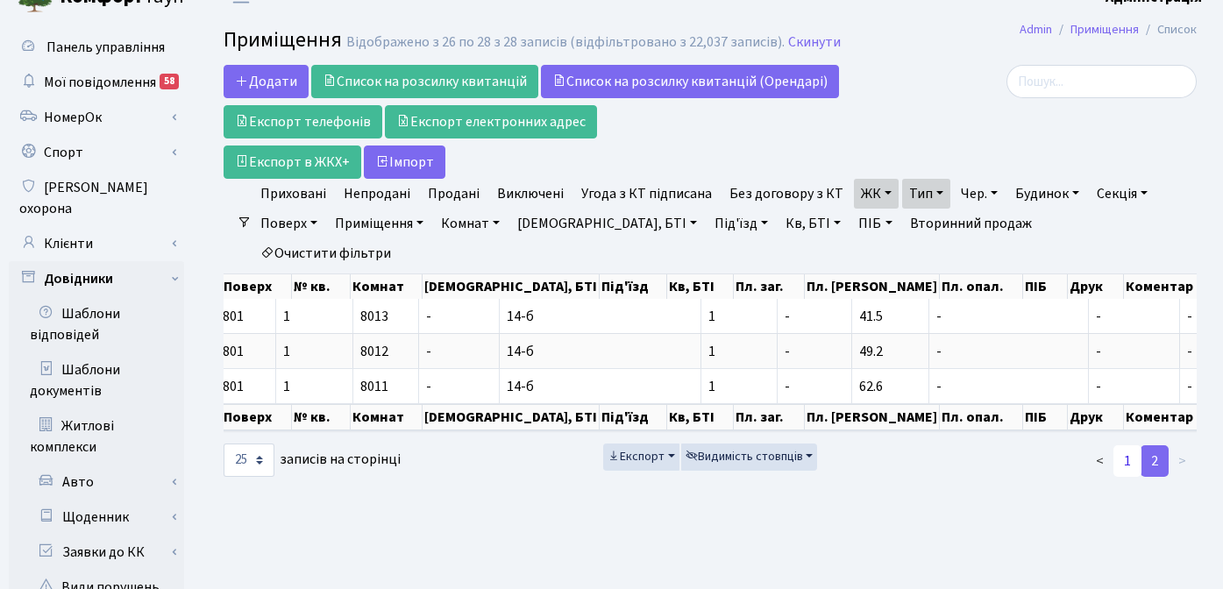
click at [1127, 451] on link "1" at bounding box center [1127, 461] width 28 height 32
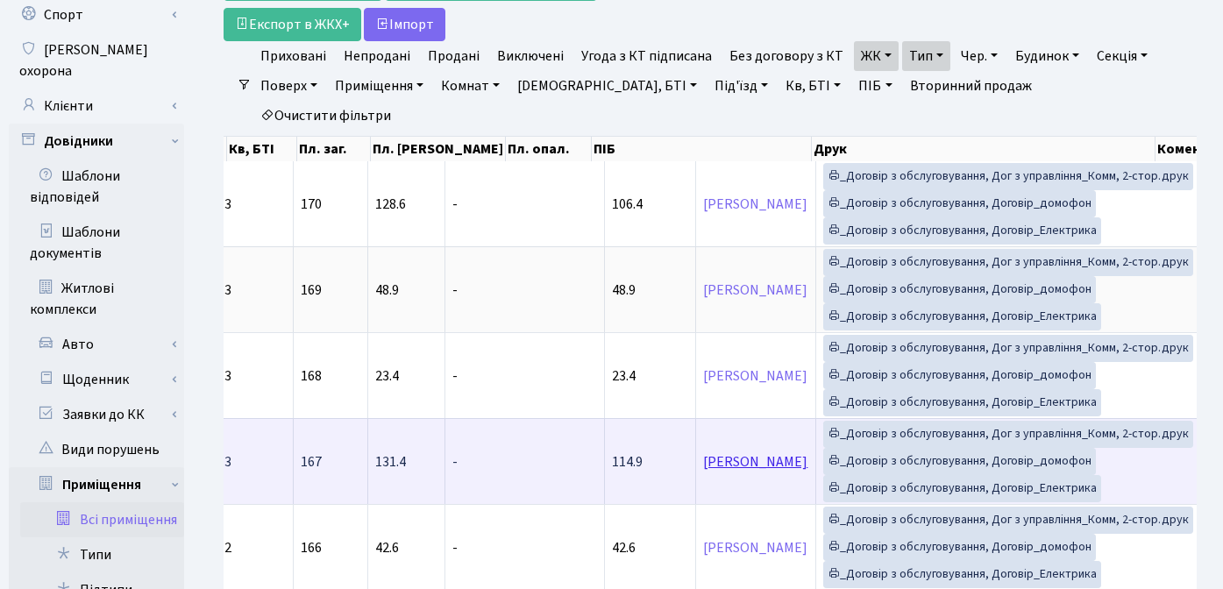
click at [703, 452] on link "Шимко [PERSON_NAME]" at bounding box center [755, 461] width 104 height 19
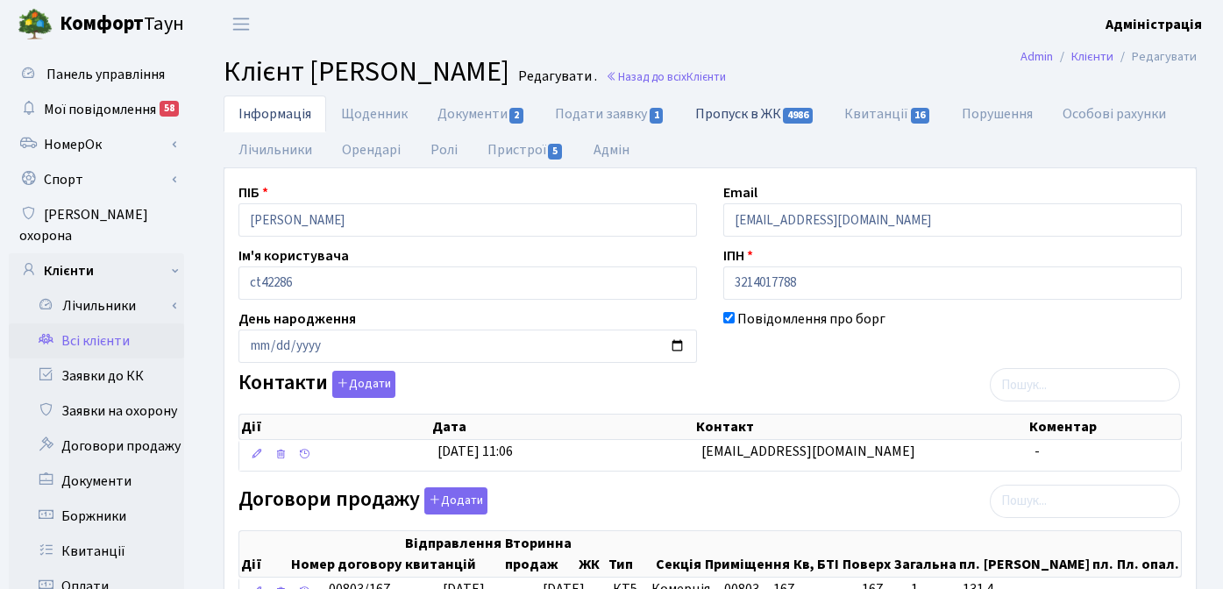
click at [750, 114] on link "Пропуск в ЖК 4986" at bounding box center [754, 114] width 149 height 36
select select "25"
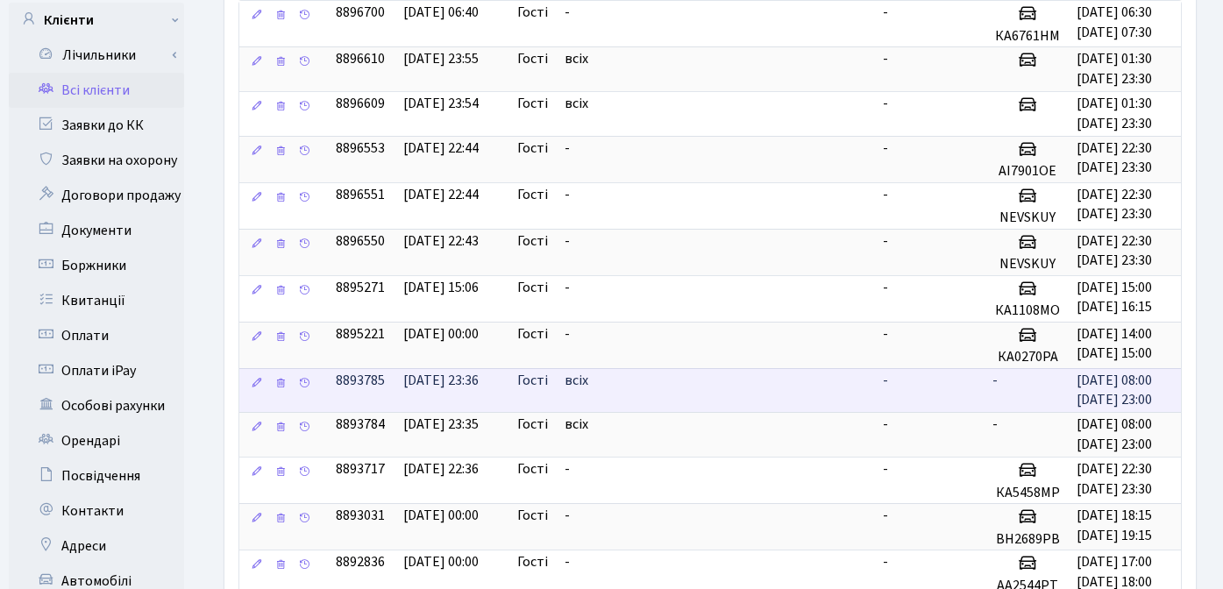
scroll to position [252, 0]
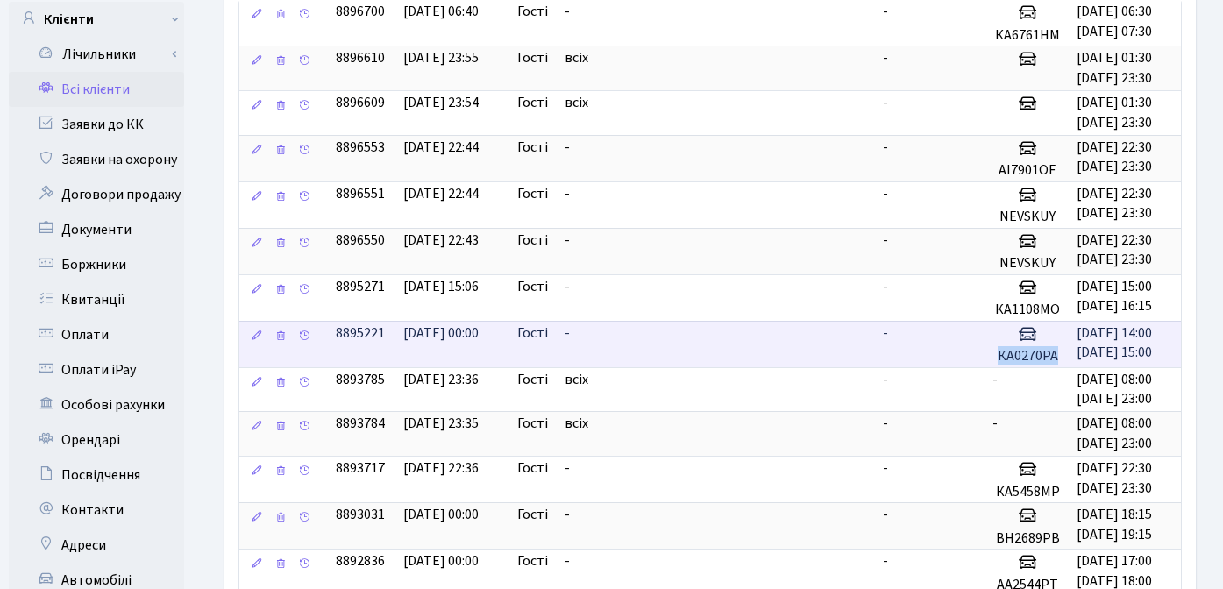
drag, startPoint x: 982, startPoint y: 362, endPoint x: 1041, endPoint y: 362, distance: 59.6
click at [1041, 362] on h5 "КА0270РА" at bounding box center [1027, 356] width 70 height 17
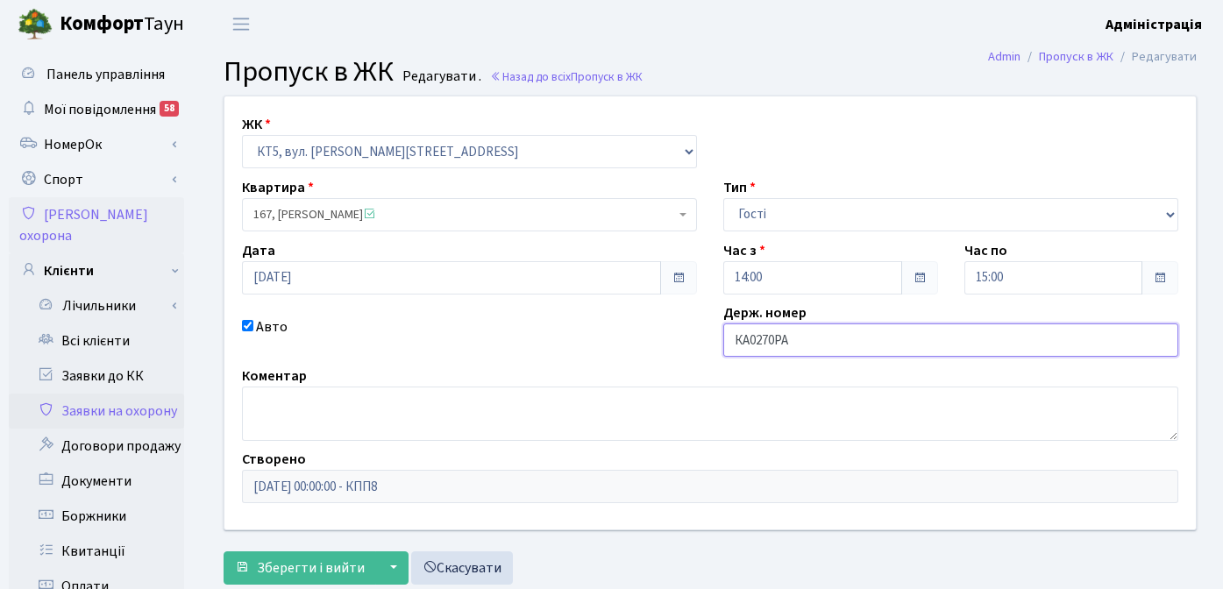
drag, startPoint x: 800, startPoint y: 334, endPoint x: 722, endPoint y: 332, distance: 78.9
click at [722, 332] on div "Держ. номер КА0270РА" at bounding box center [950, 329] width 481 height 54
click at [831, 67] on h2 "Пропуск в ЖК Редагувати . Назад до всіх Пропуск в ЖК" at bounding box center [710, 71] width 973 height 33
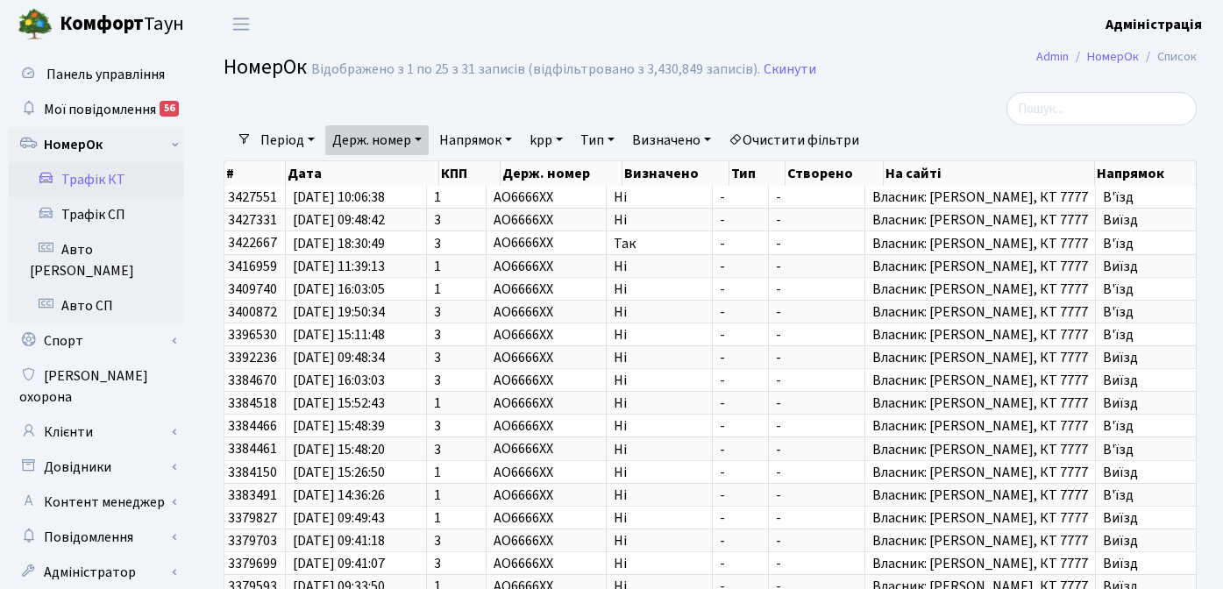
select select "25"
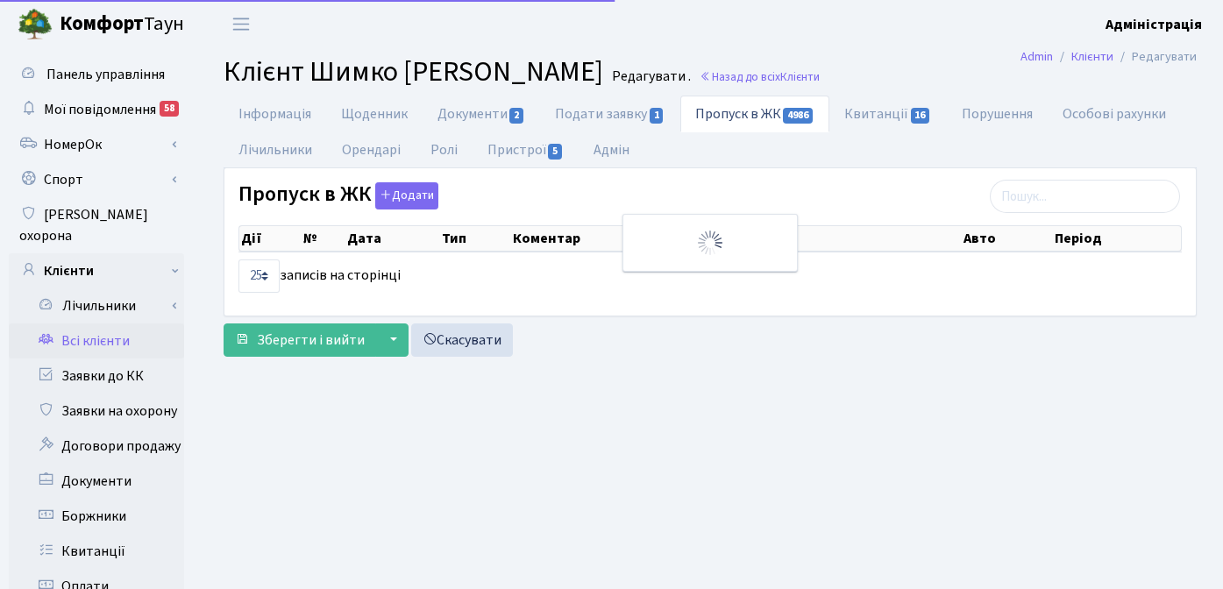
select select "25"
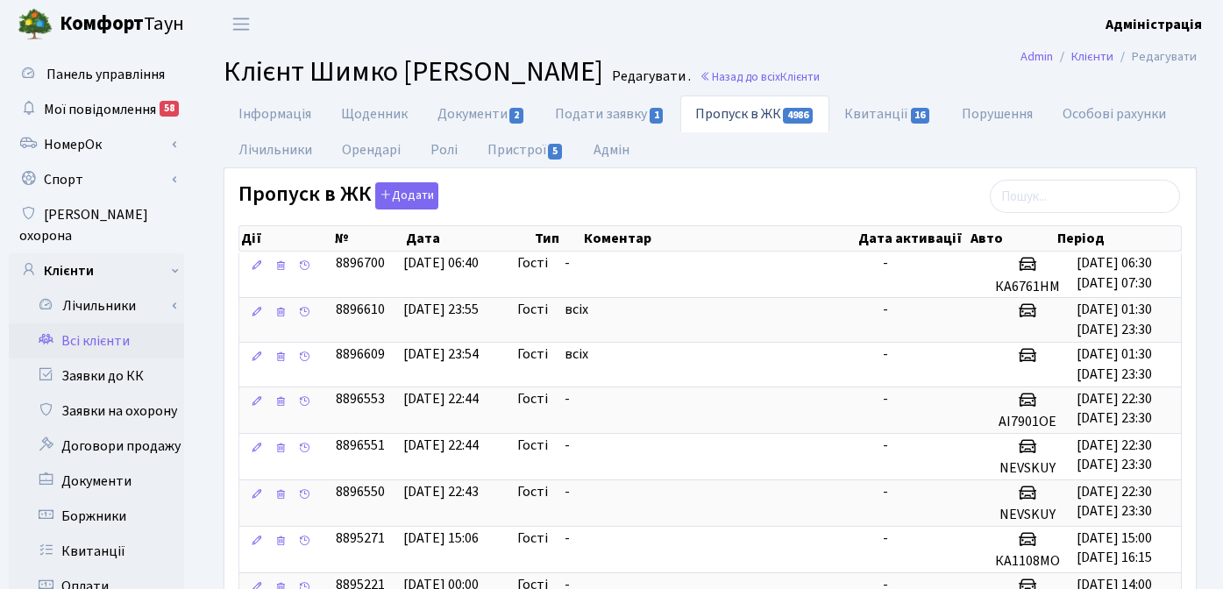
click at [848, 164] on ul "Інформація Щоденник Документи 2 Подати заявку 1 Пропуск в ЖК 4986 Квитанції 16 …" at bounding box center [710, 132] width 973 height 73
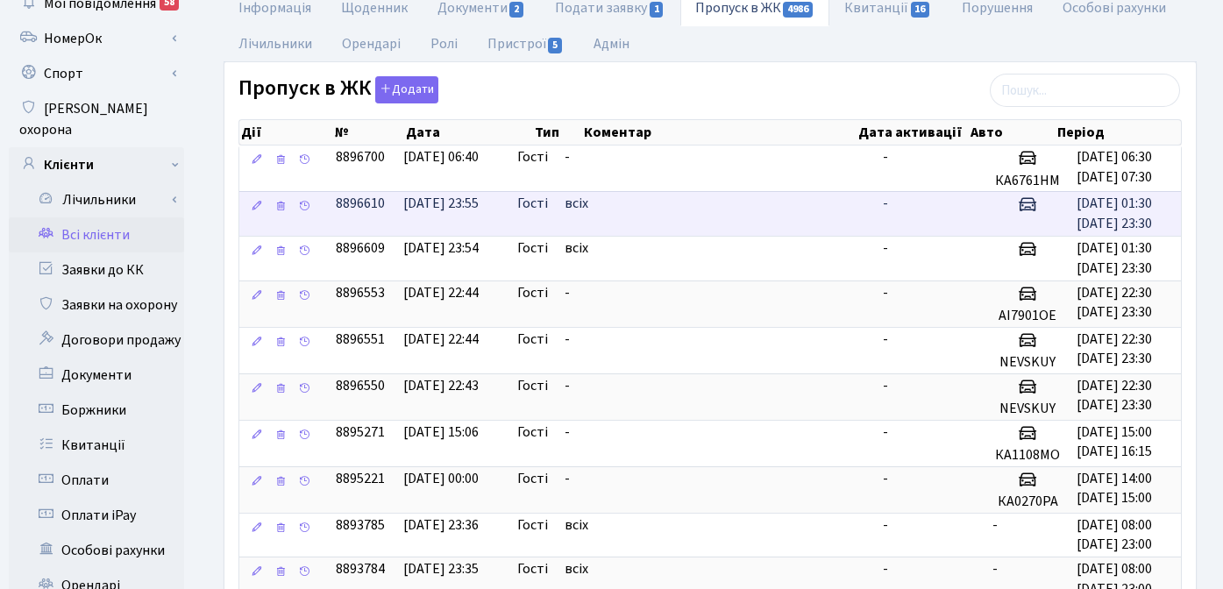
scroll to position [110, 0]
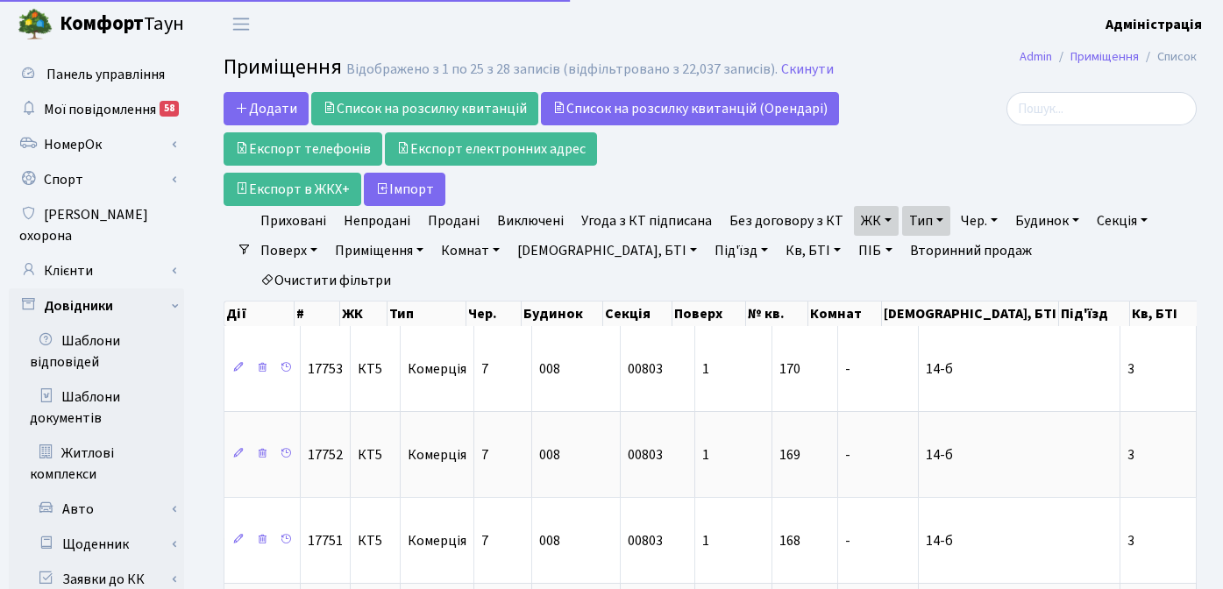
select select "25"
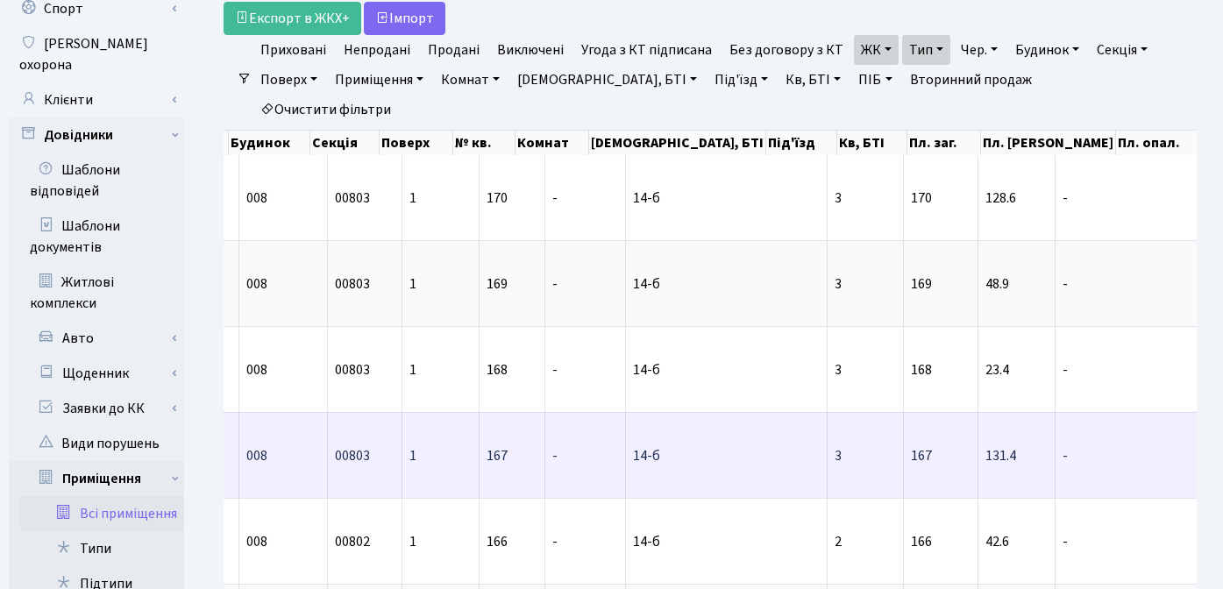
scroll to position [0, 384]
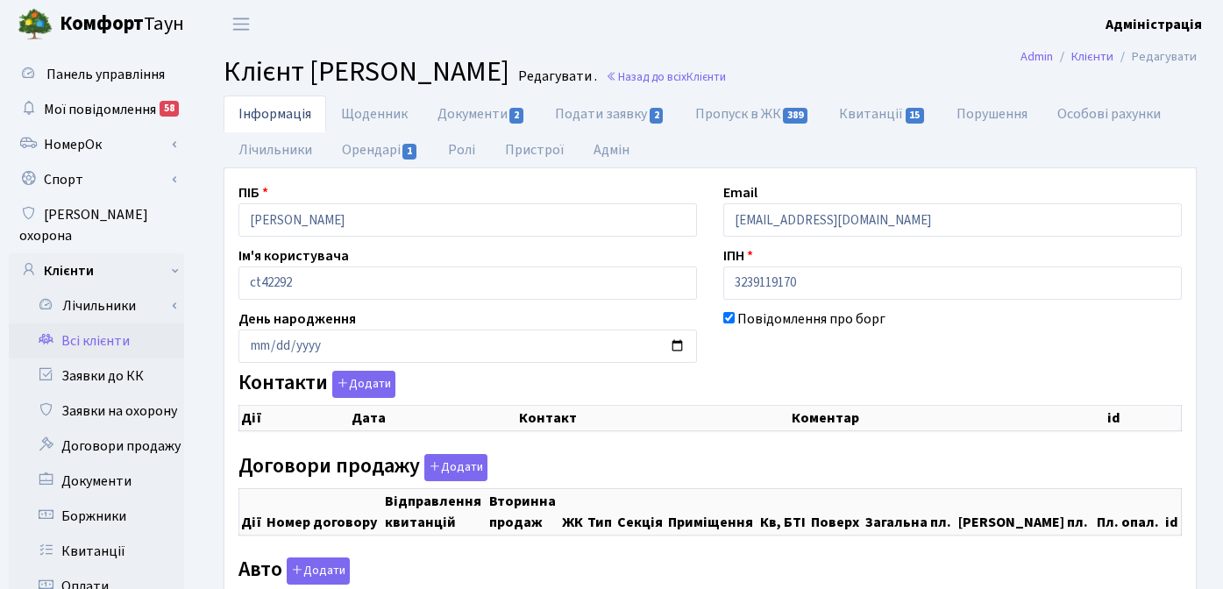
checkbox input "true"
select select "25"
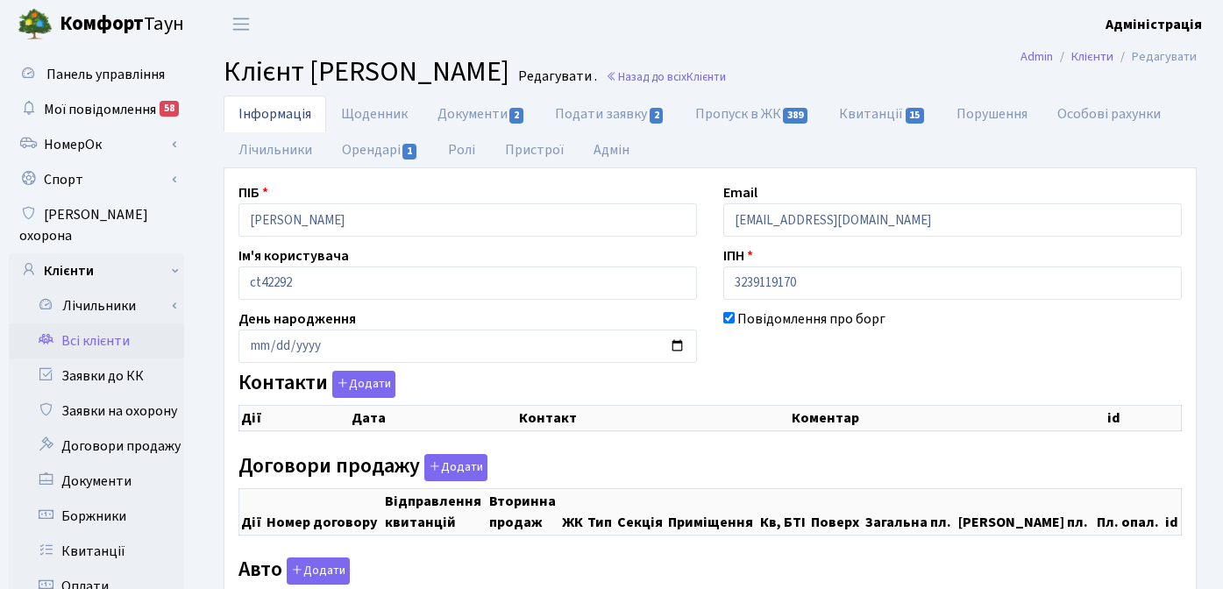
select select "25"
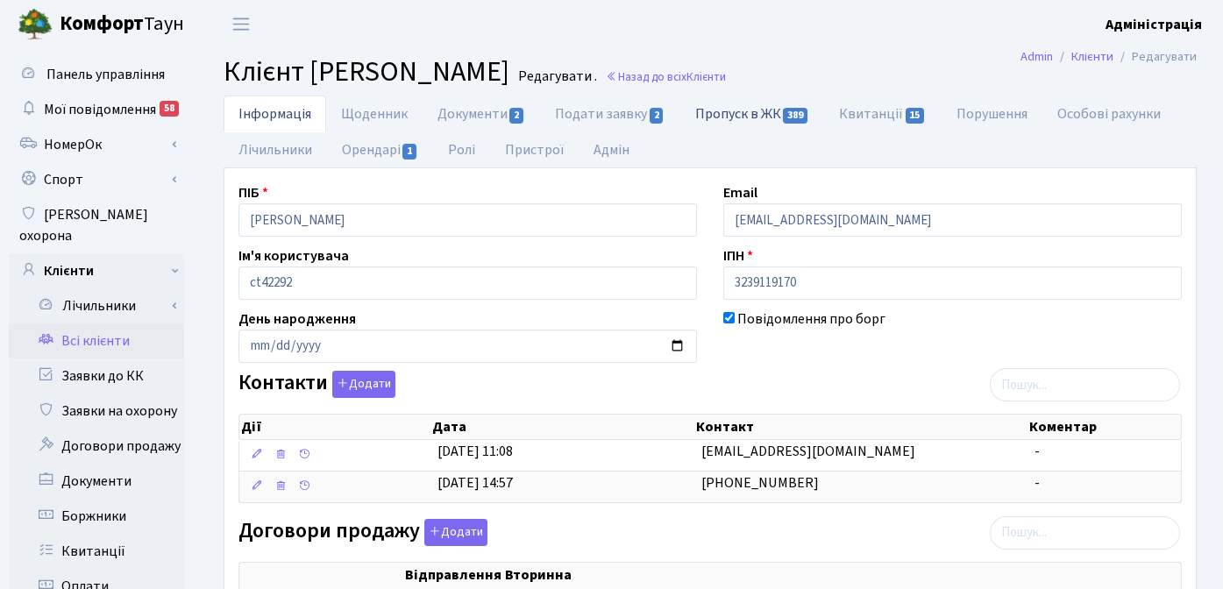
click at [728, 110] on link "Пропуск в ЖК 389" at bounding box center [752, 114] width 144 height 36
select select "25"
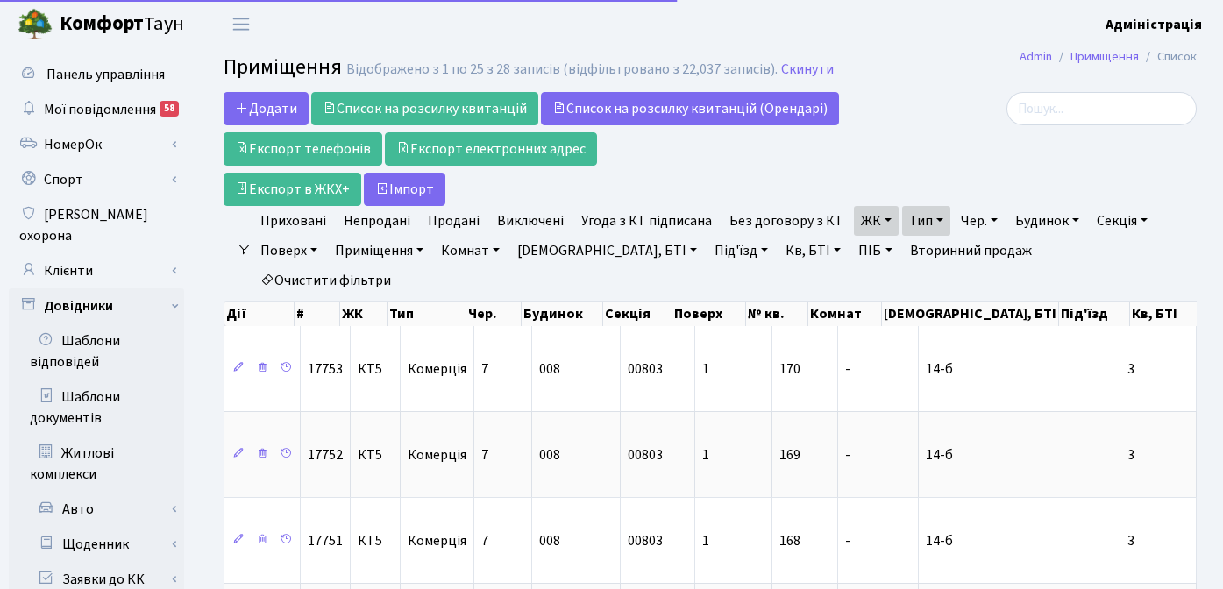
select select "25"
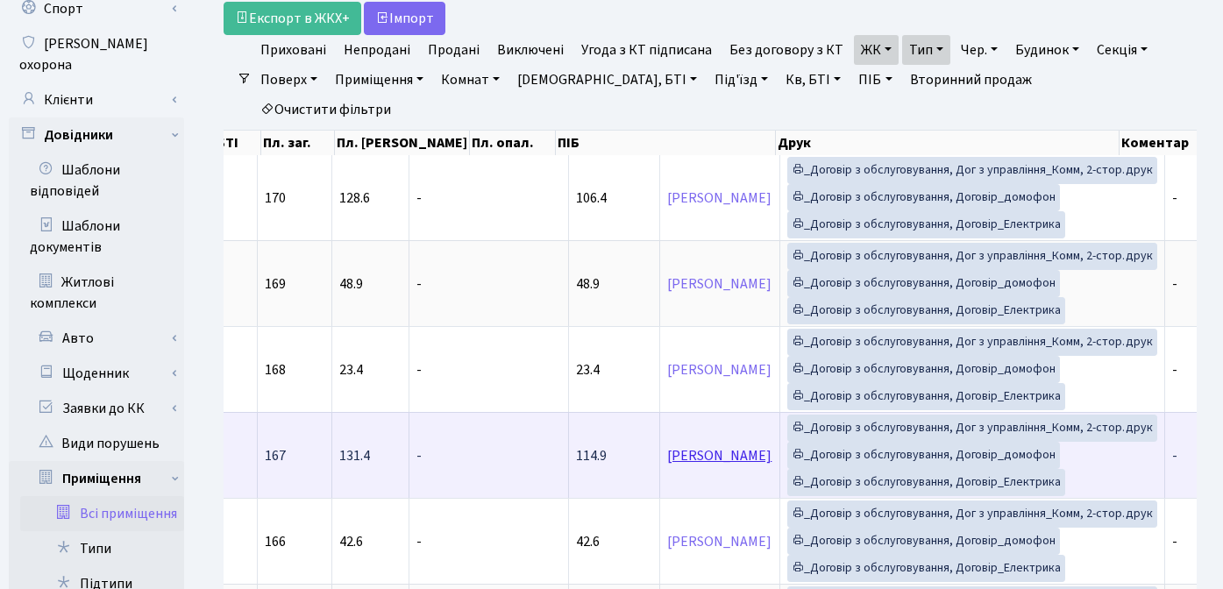
click at [667, 446] on link "Шимко [PERSON_NAME]" at bounding box center [719, 455] width 104 height 19
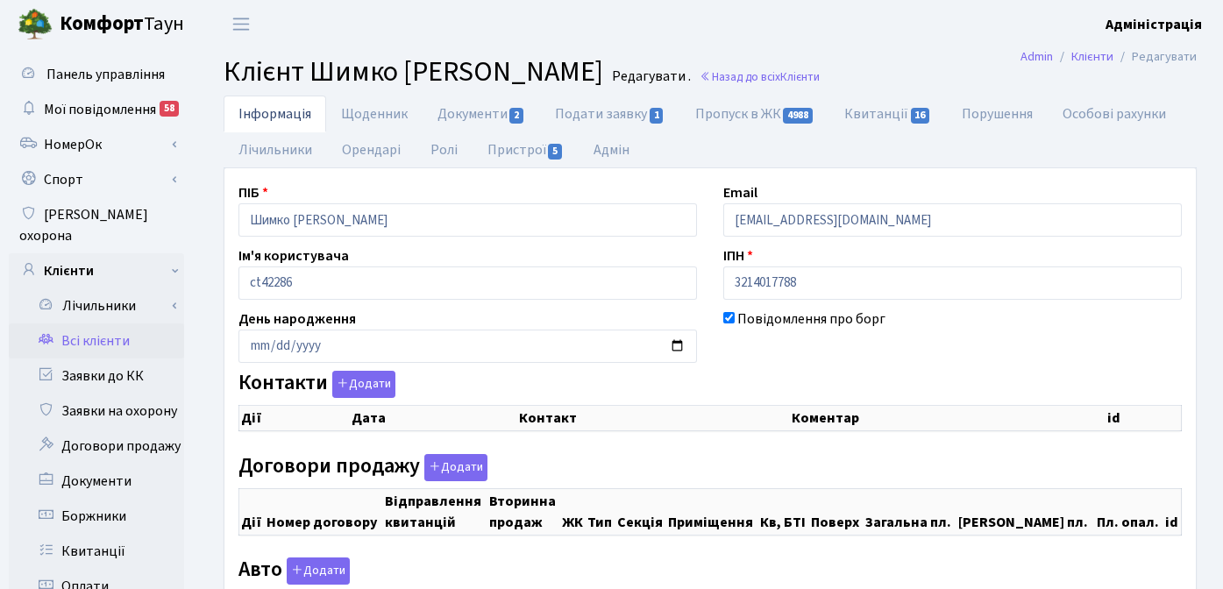
checkbox input "true"
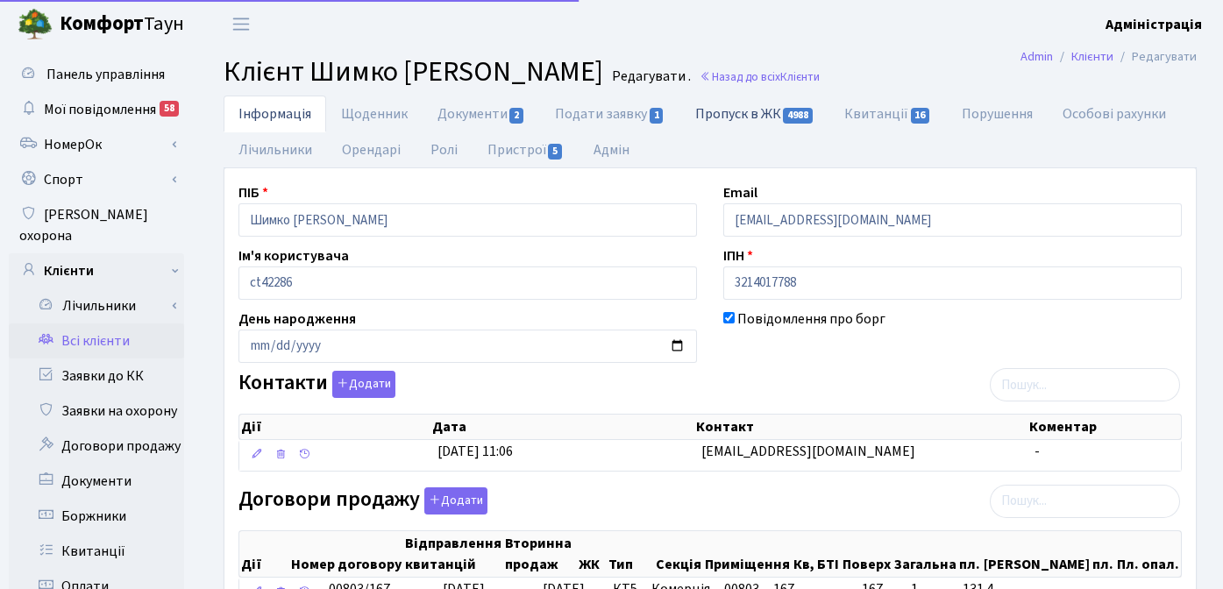
click at [748, 110] on link "Пропуск в ЖК 4988" at bounding box center [754, 114] width 149 height 36
select select "25"
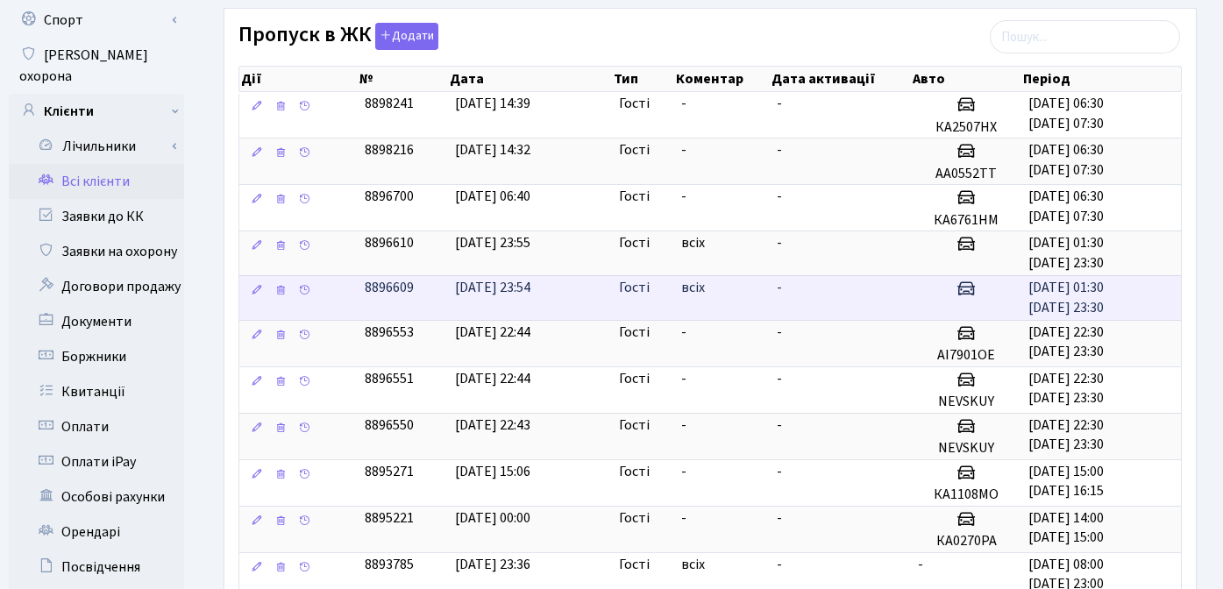
scroll to position [165, 0]
